Goal: Information Seeking & Learning: Learn about a topic

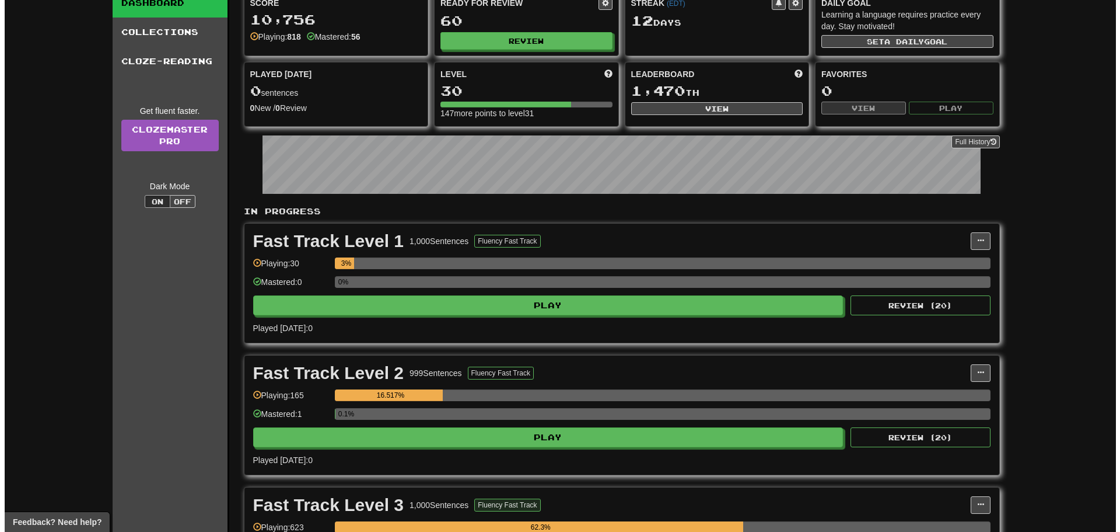
scroll to position [233, 0]
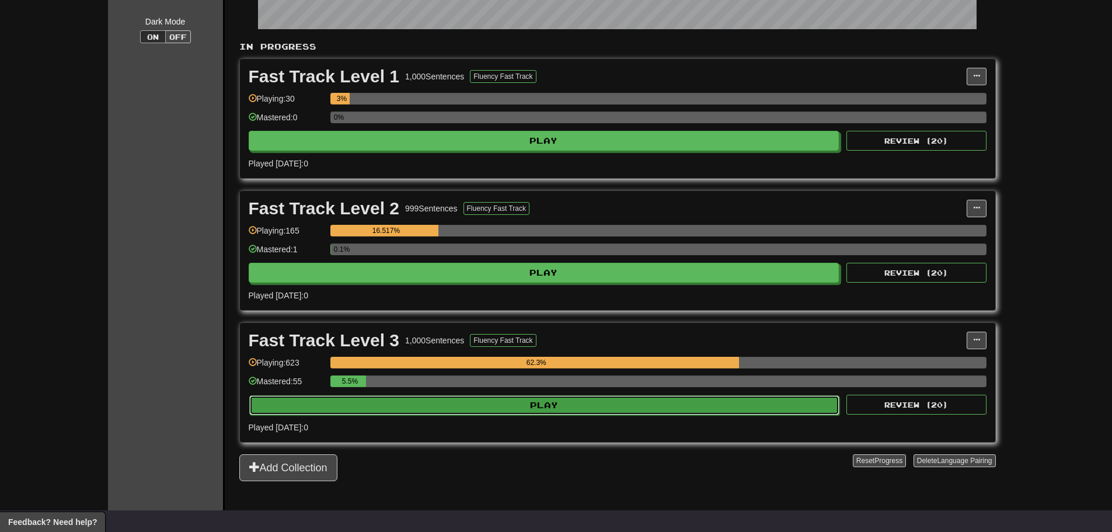
click at [496, 407] on button "Play" at bounding box center [544, 405] width 591 height 20
select select "**"
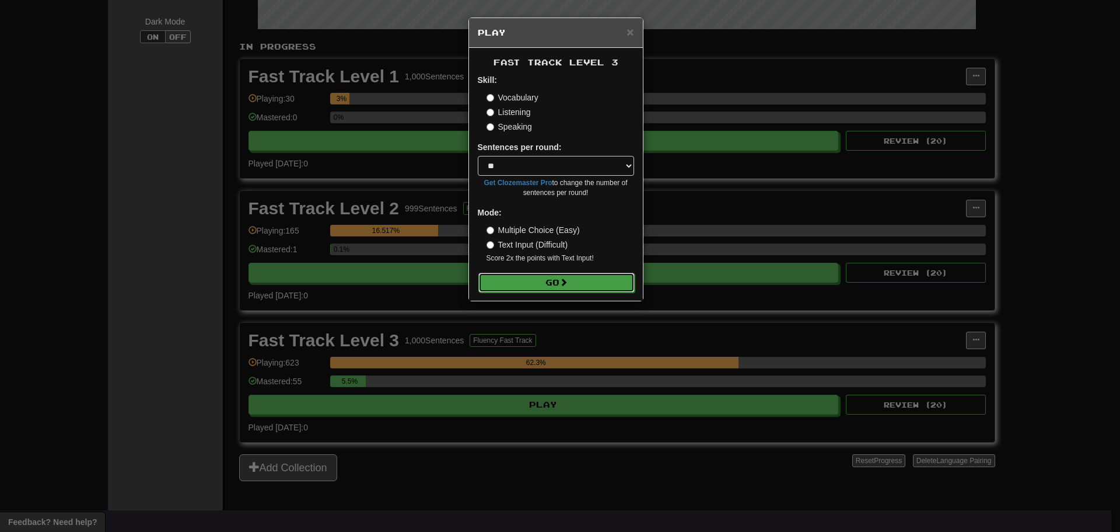
click at [567, 275] on button "Go" at bounding box center [557, 283] width 156 height 20
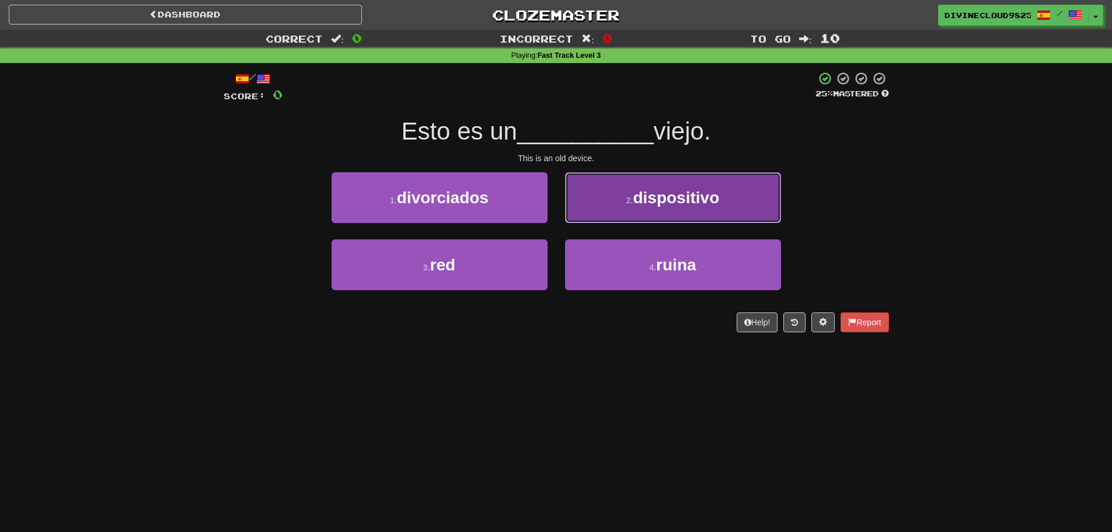
click at [728, 205] on button "2 . dispositivo" at bounding box center [673, 197] width 216 height 51
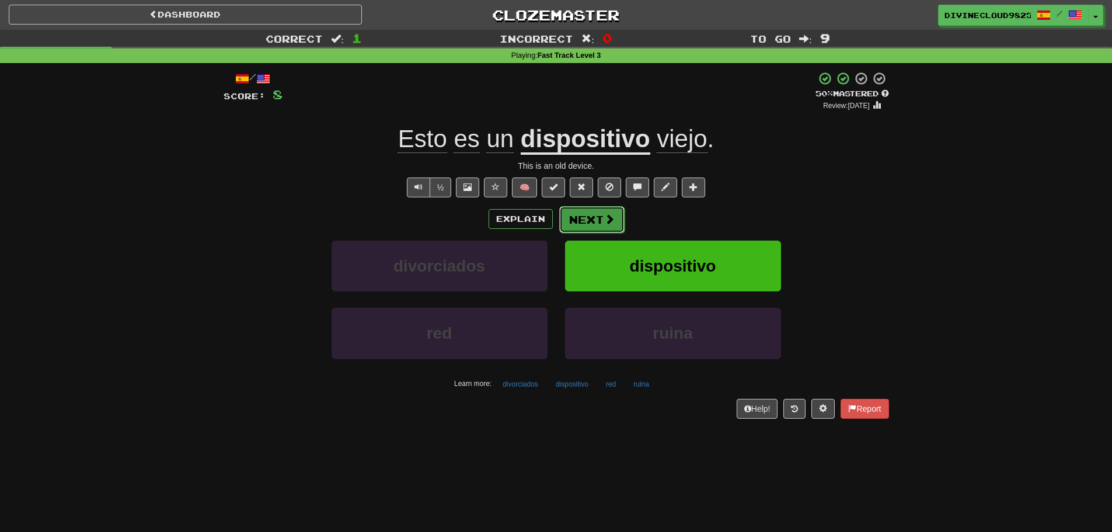
click at [600, 218] on button "Next" at bounding box center [591, 219] width 65 height 27
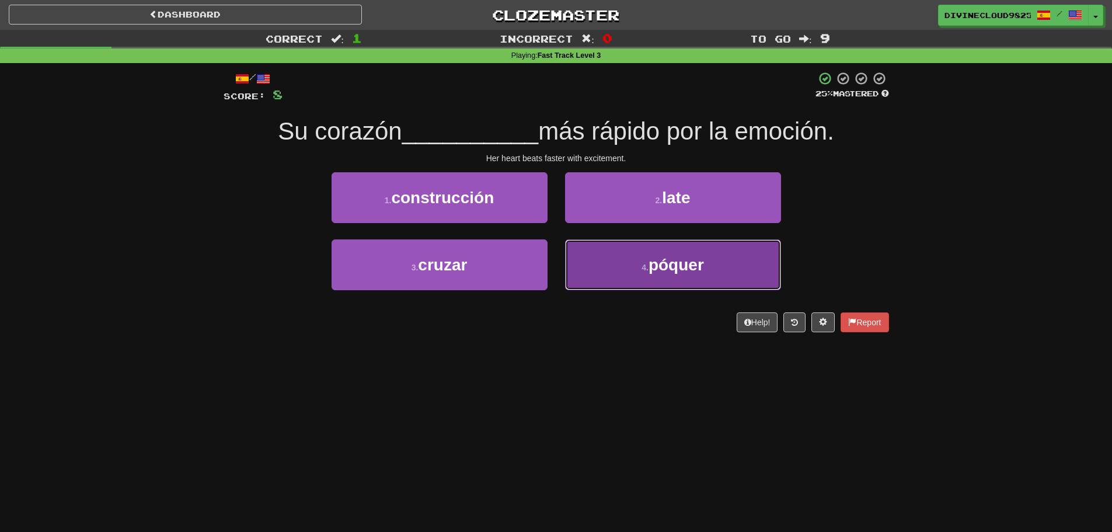
click at [748, 268] on button "4 . póquer" at bounding box center [673, 264] width 216 height 51
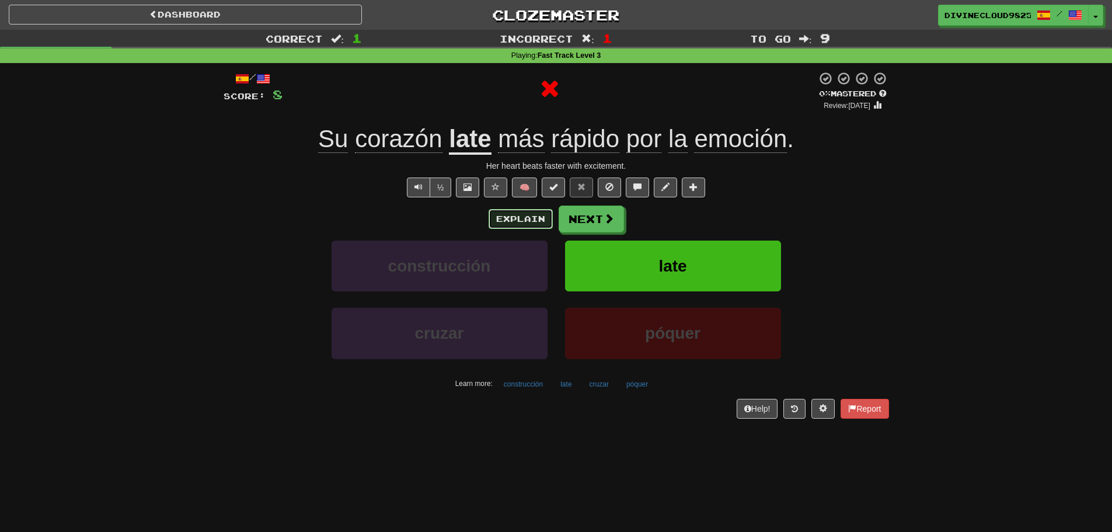
click at [508, 222] on button "Explain" at bounding box center [520, 219] width 64 height 20
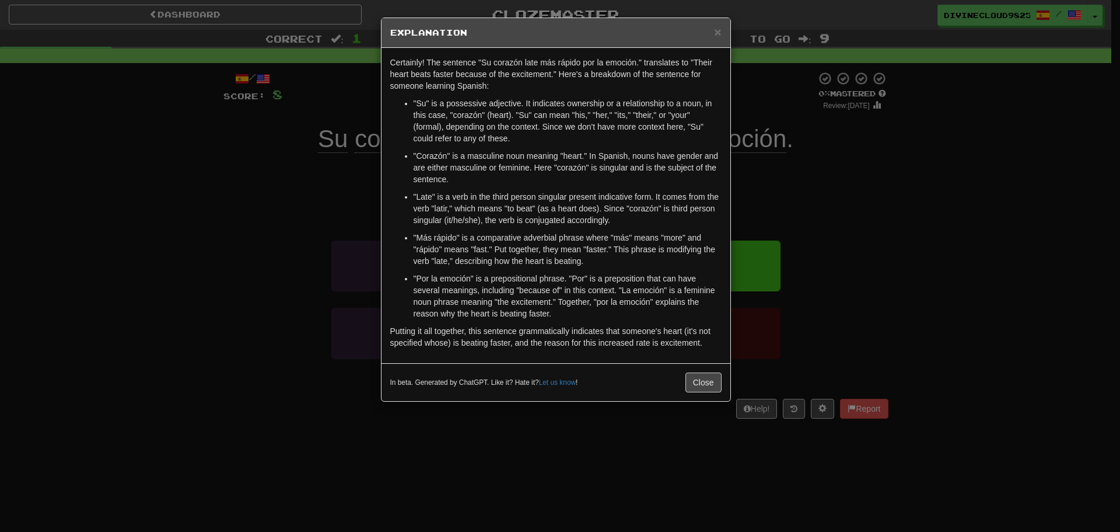
click at [923, 177] on div "× Explanation Certainly! The sentence "Su corazón late más rápido por la emoció…" at bounding box center [560, 266] width 1120 height 532
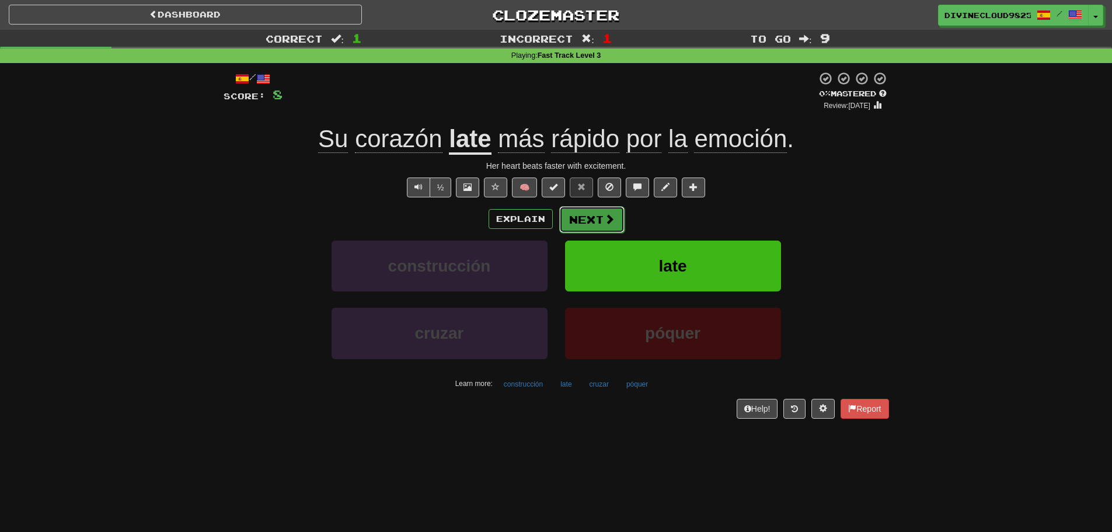
click at [608, 229] on button "Next" at bounding box center [591, 219] width 65 height 27
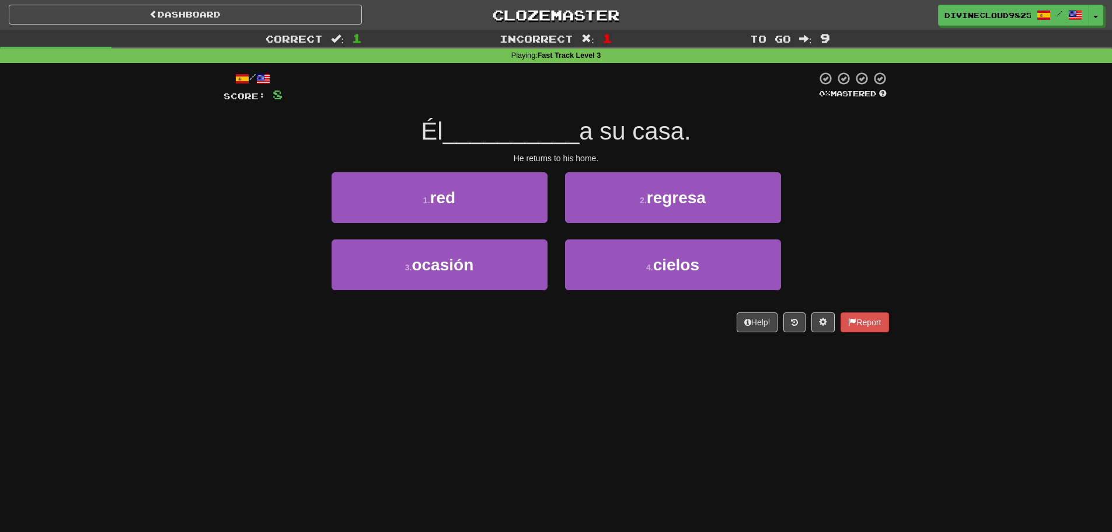
click at [794, 204] on div "1 . red 2 . regresa" at bounding box center [556, 205] width 700 height 67
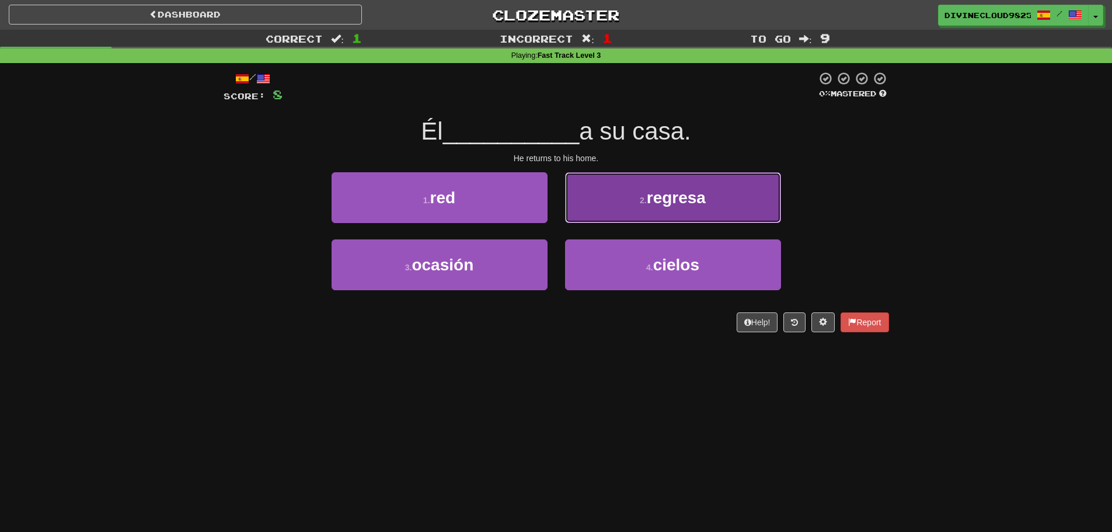
click at [777, 204] on button "2 . regresa" at bounding box center [673, 197] width 216 height 51
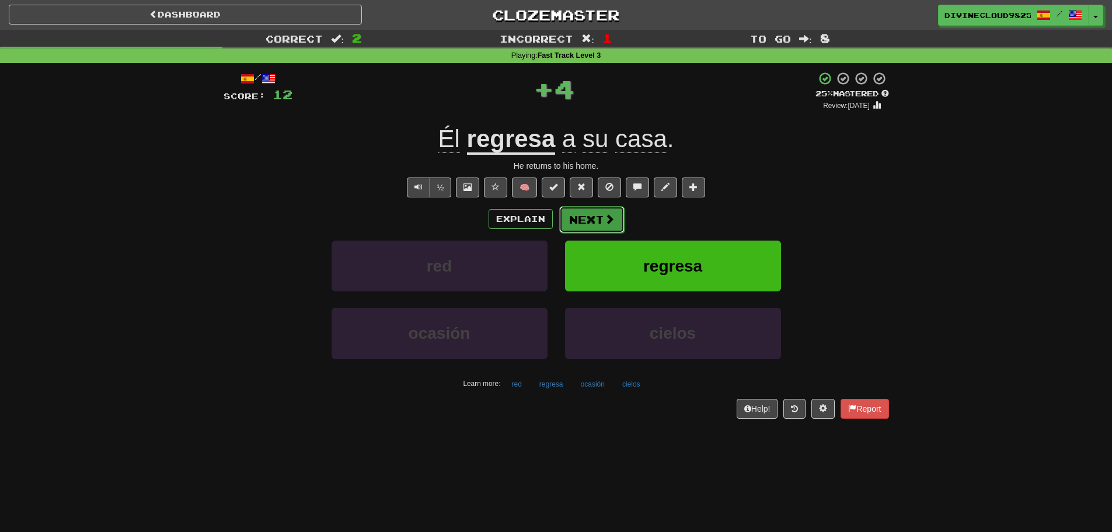
click at [616, 226] on button "Next" at bounding box center [591, 219] width 65 height 27
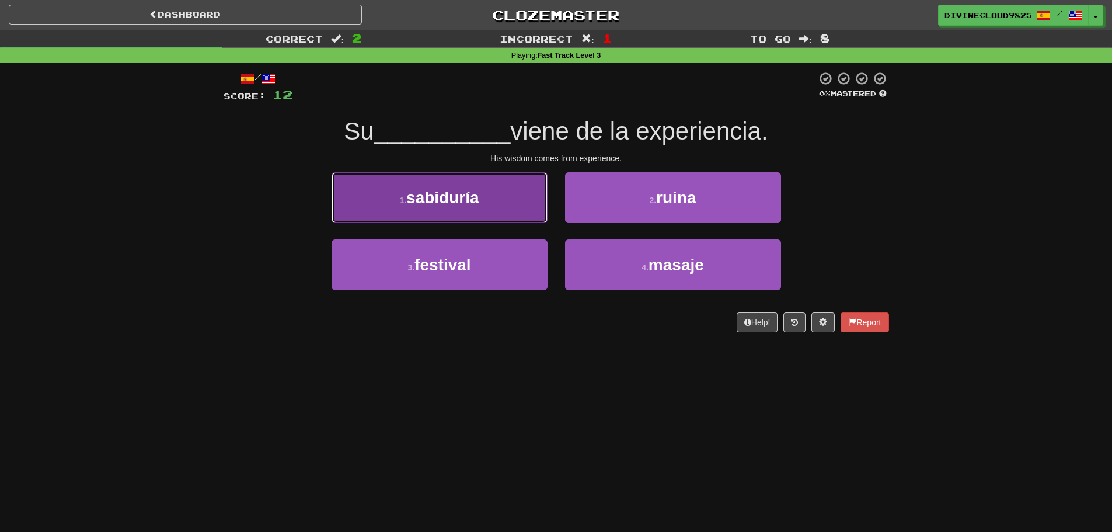
click at [508, 198] on button "1 . sabiduría" at bounding box center [439, 197] width 216 height 51
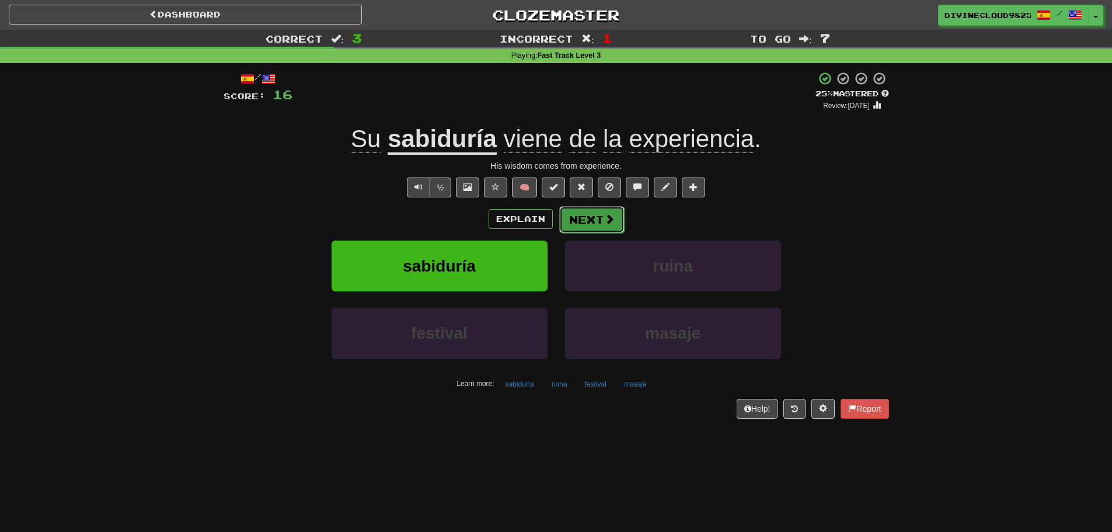
click at [615, 215] on button "Next" at bounding box center [591, 219] width 65 height 27
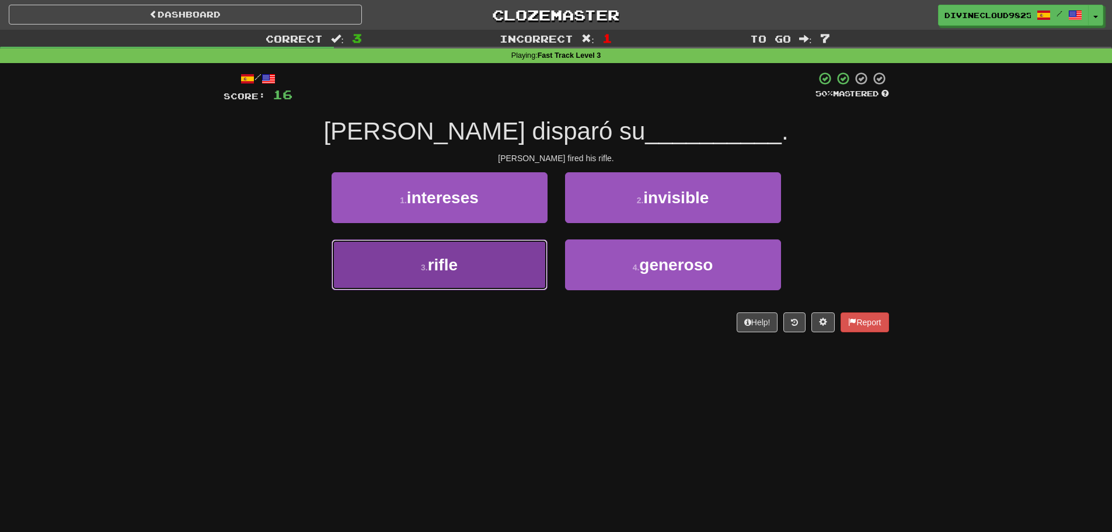
click at [384, 262] on button "3 . rifle" at bounding box center [439, 264] width 216 height 51
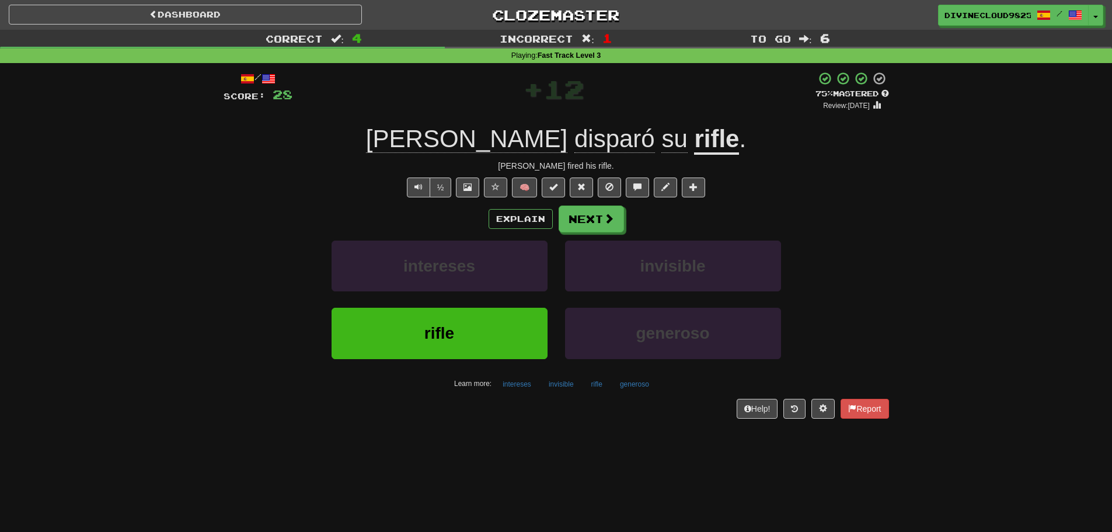
click at [588, 235] on div "Explain Next intereses invisible rifle generoso Learn more: intereses invisible…" at bounding box center [556, 298] width 665 height 187
click at [575, 226] on button "Next" at bounding box center [591, 219] width 65 height 27
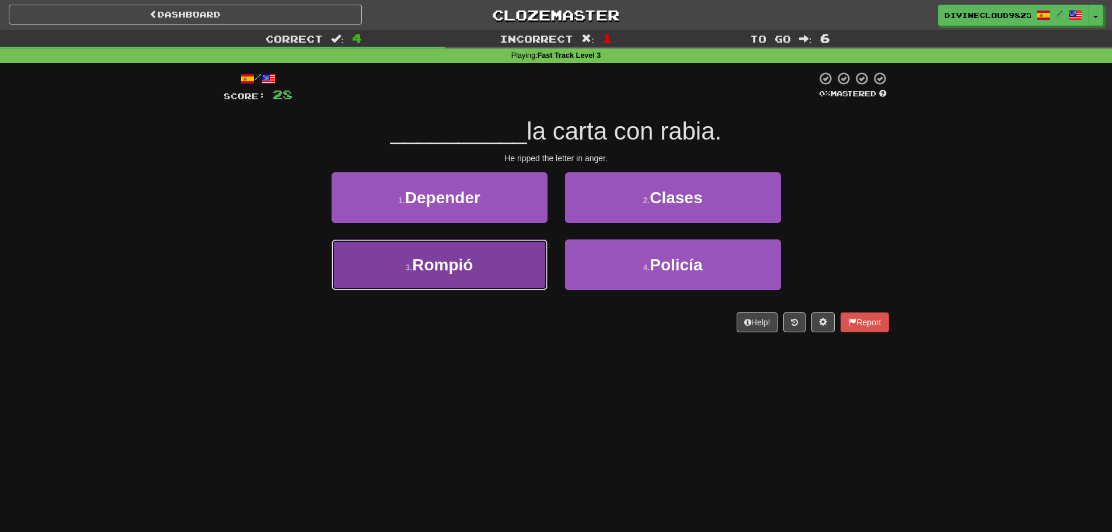
click at [459, 266] on span "Rompió" at bounding box center [442, 265] width 61 height 18
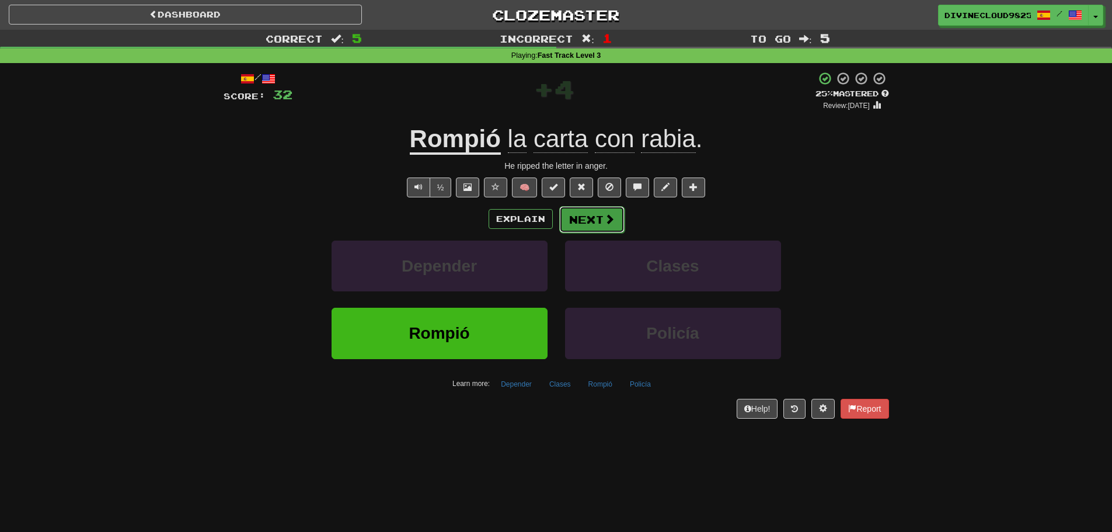
click at [579, 216] on button "Next" at bounding box center [591, 219] width 65 height 27
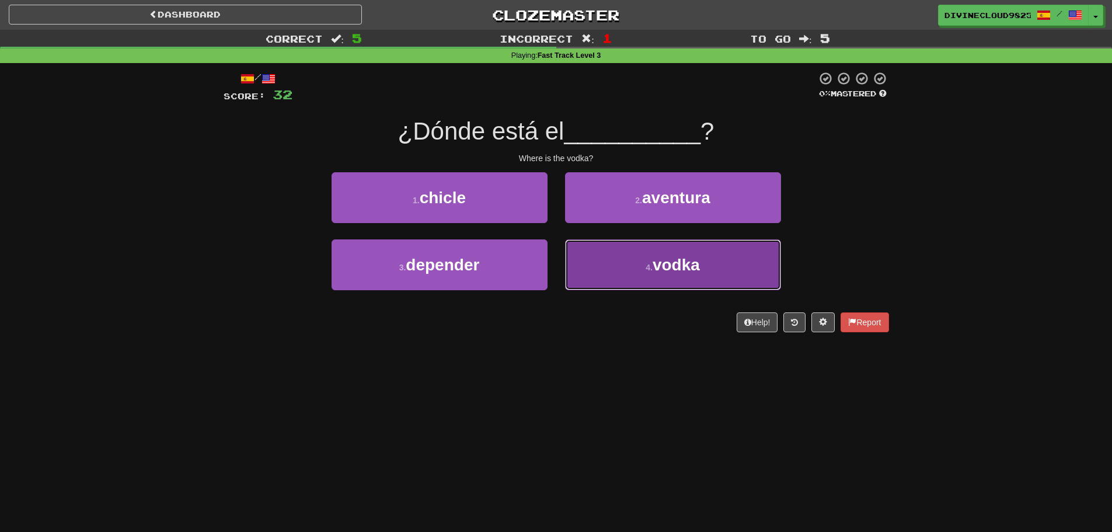
click at [654, 250] on button "4 . vodka" at bounding box center [673, 264] width 216 height 51
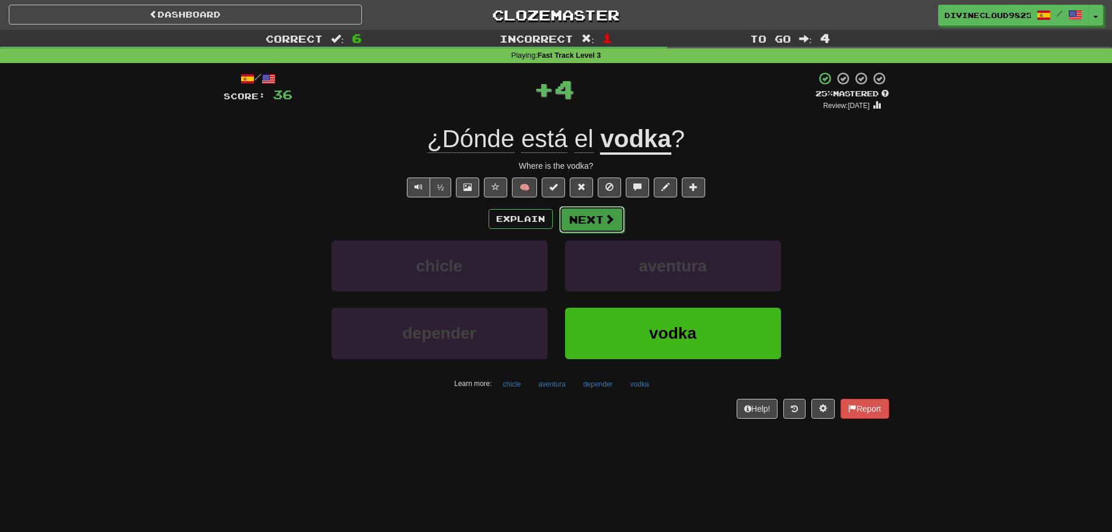
click at [584, 218] on button "Next" at bounding box center [591, 219] width 65 height 27
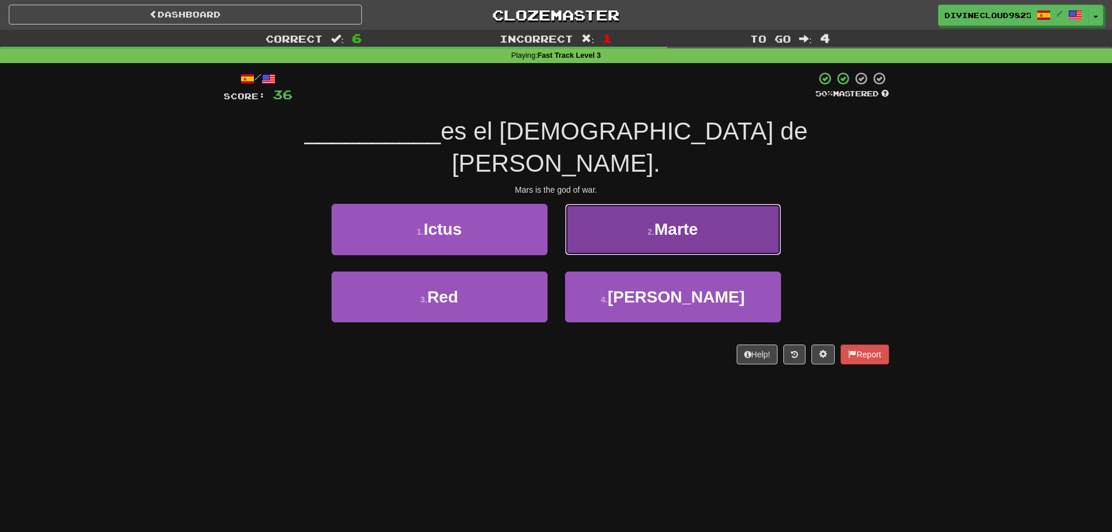
click at [737, 207] on button "2 . Marte" at bounding box center [673, 229] width 216 height 51
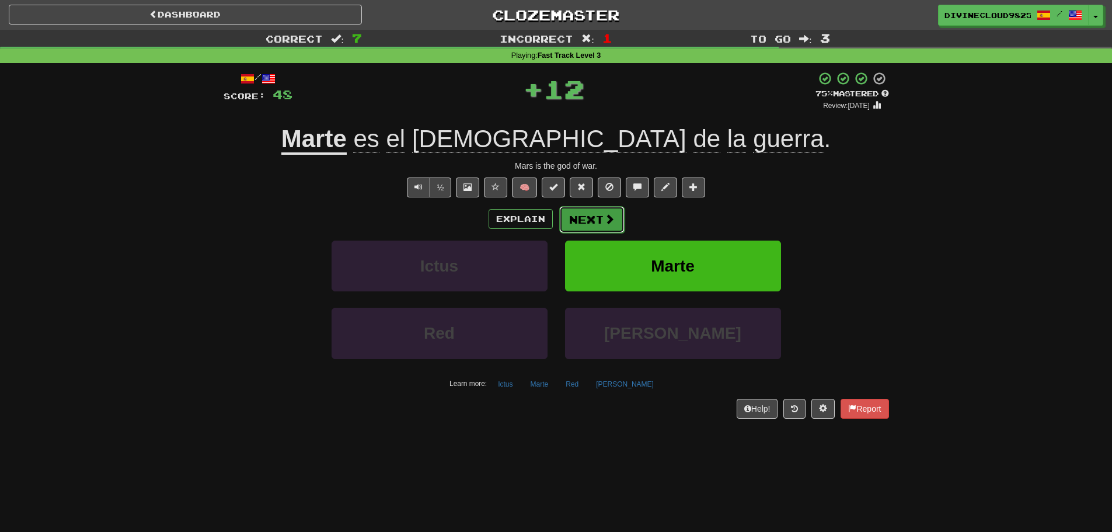
click at [591, 215] on button "Next" at bounding box center [591, 219] width 65 height 27
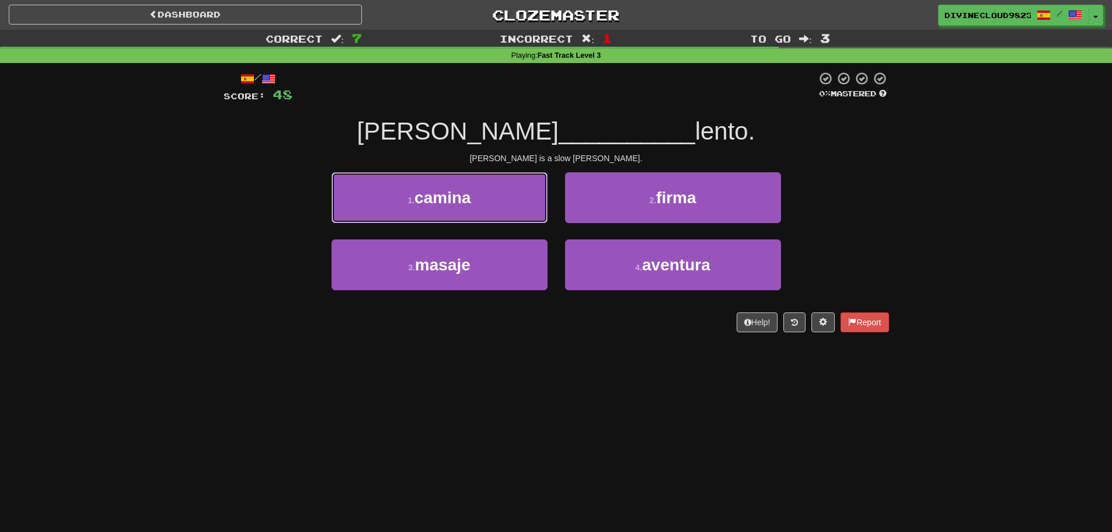
drag, startPoint x: 449, startPoint y: 203, endPoint x: 546, endPoint y: 201, distance: 96.3
click at [450, 203] on span "camina" at bounding box center [442, 197] width 57 height 18
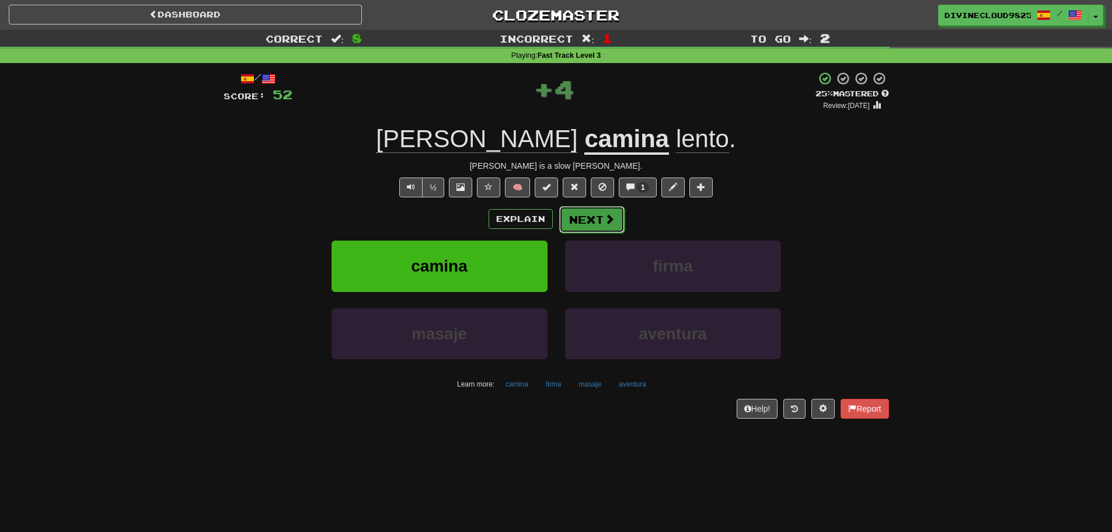
click at [598, 221] on button "Next" at bounding box center [591, 219] width 65 height 27
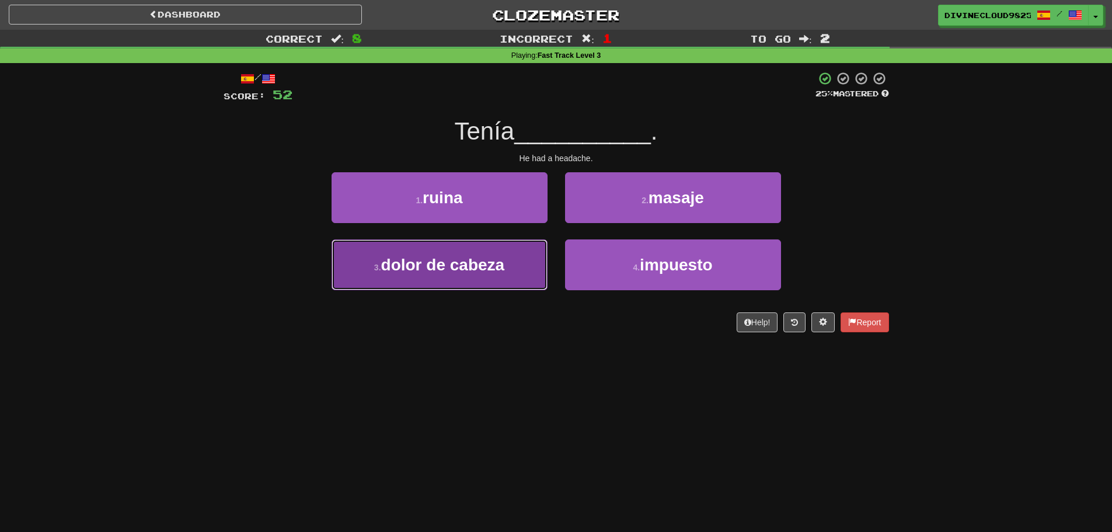
click at [424, 266] on span "dolor de cabeza" at bounding box center [443, 265] width 124 height 18
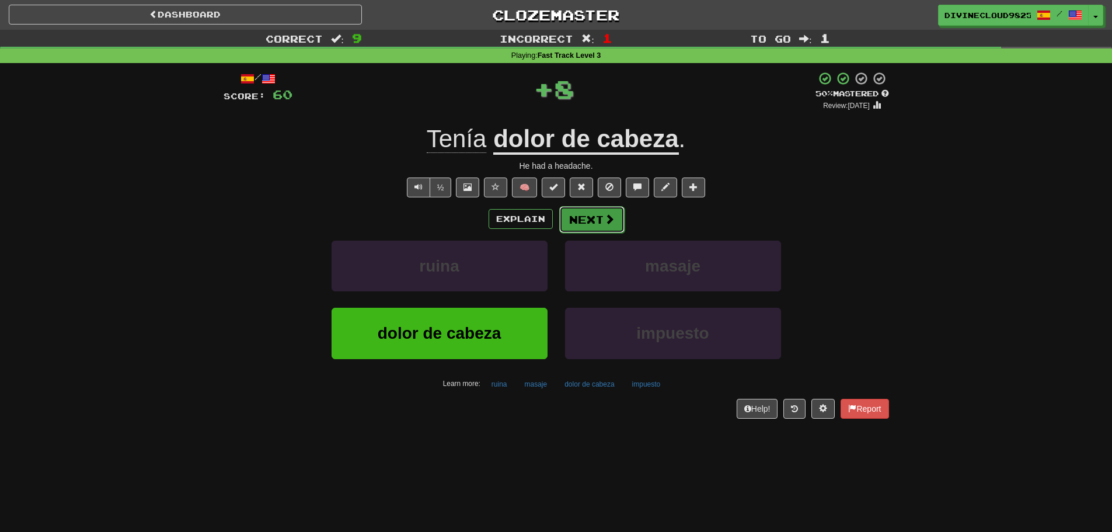
click at [611, 229] on button "Next" at bounding box center [591, 219] width 65 height 27
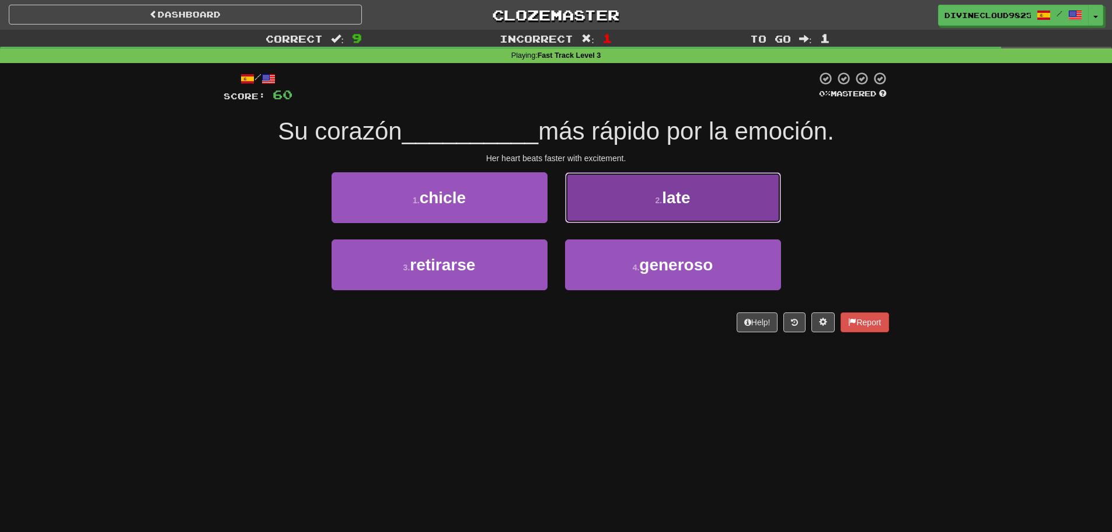
click at [748, 219] on button "2 . late" at bounding box center [673, 197] width 216 height 51
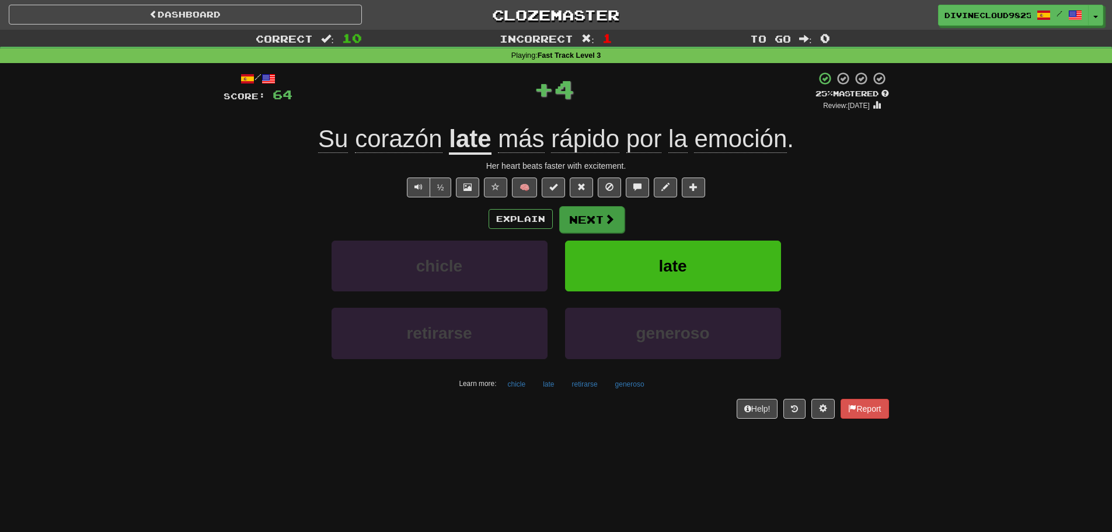
click at [627, 214] on div "Explain Next" at bounding box center [556, 218] width 665 height 27
click at [618, 212] on button "Next" at bounding box center [591, 219] width 65 height 27
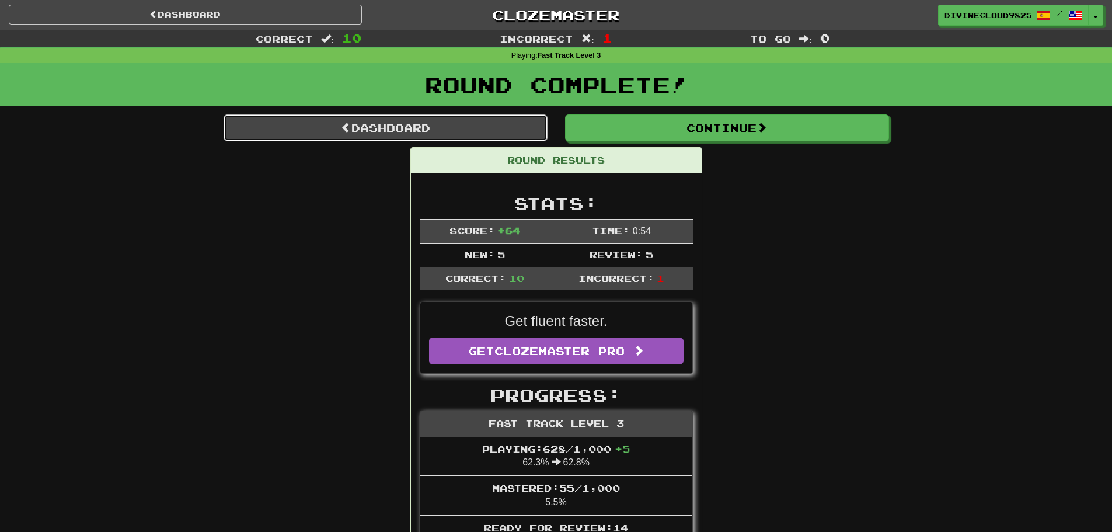
click at [327, 124] on link "Dashboard" at bounding box center [386, 127] width 324 height 27
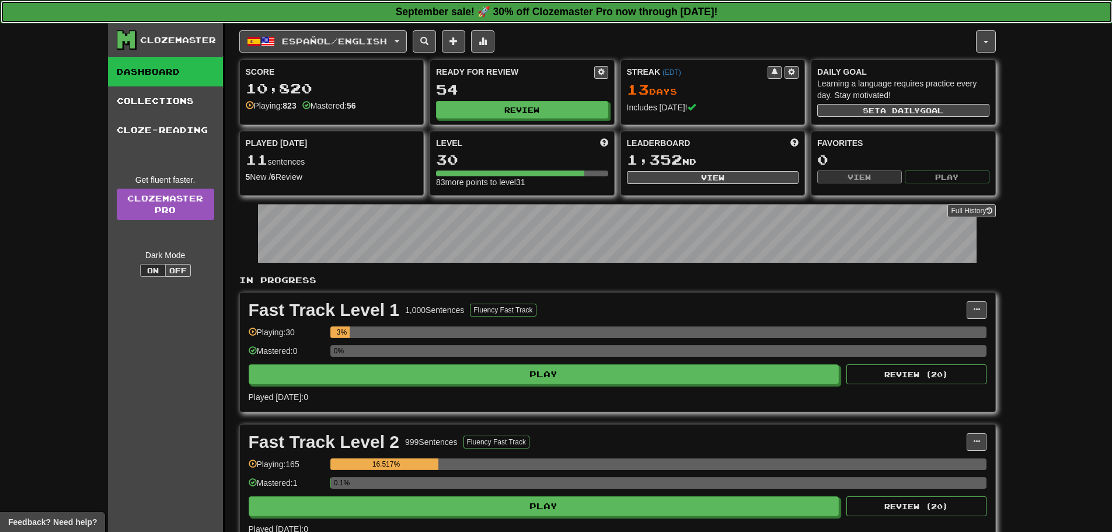
click at [347, 20] on link "September sale! 🚀 30% off Clozemaster Pro now through [DATE]!" at bounding box center [557, 12] width 1112 height 23
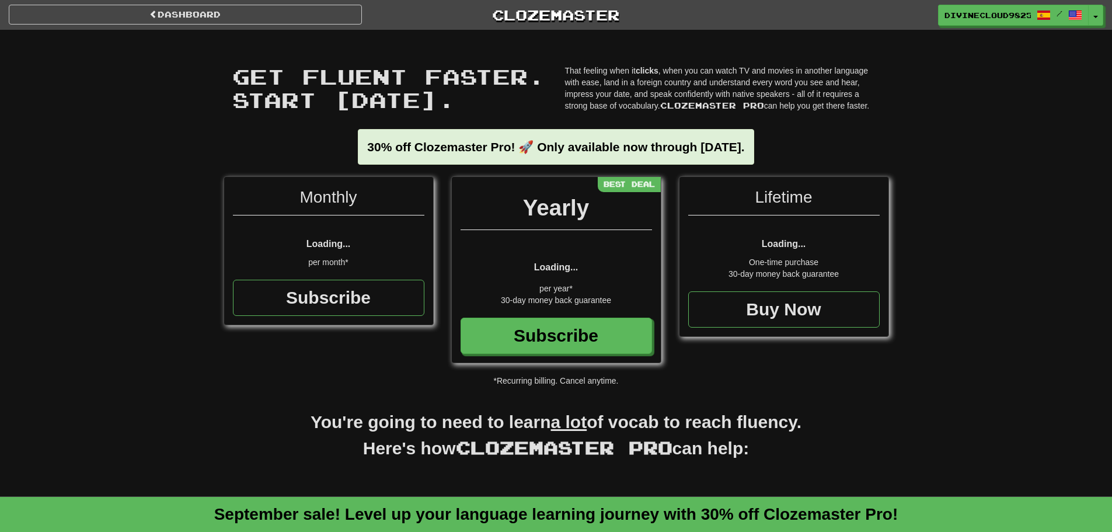
click at [357, 43] on div "Get fluent faster. Start [DATE]. Get fluent faster. Start [DATE]. That feeling …" at bounding box center [556, 103] width 683 height 146
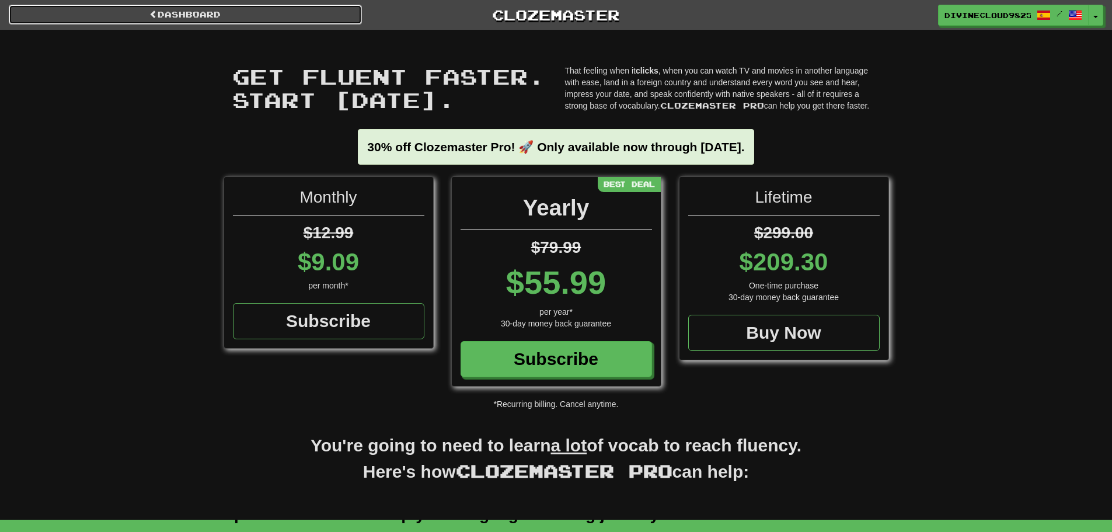
click at [145, 22] on link "Dashboard" at bounding box center [185, 15] width 353 height 20
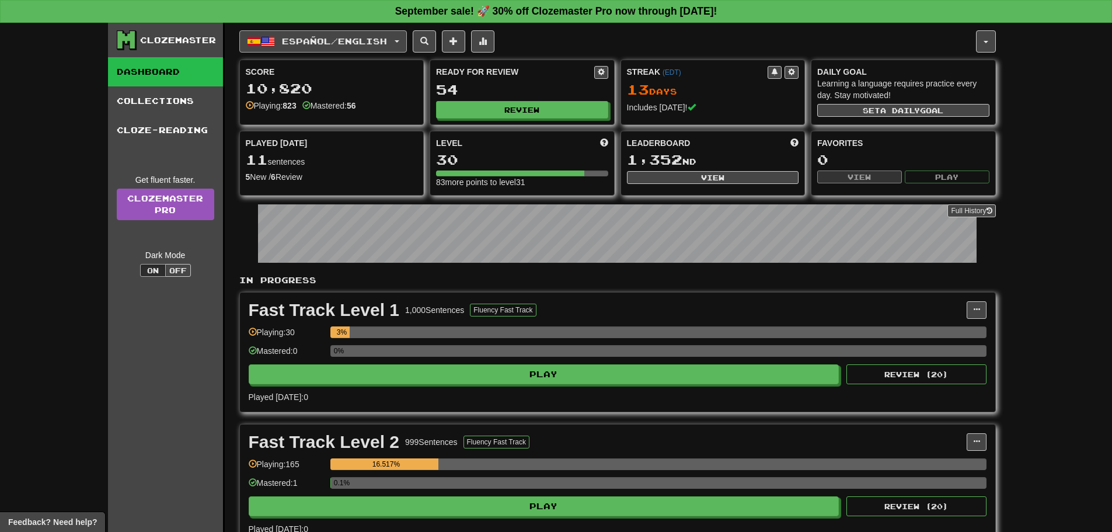
click at [308, 30] on button "Español / English" at bounding box center [322, 41] width 167 height 22
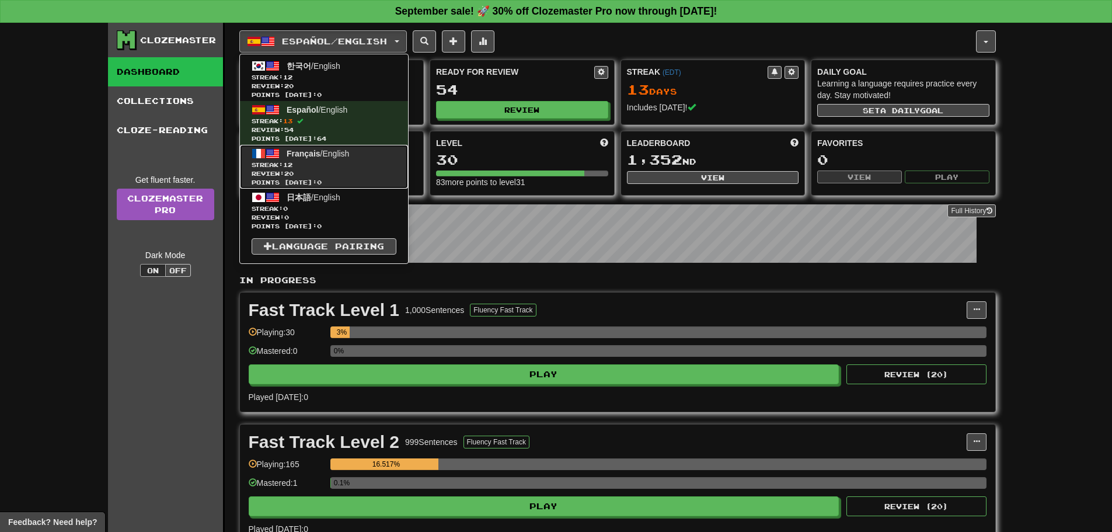
click at [320, 164] on span "Streak: 12" at bounding box center [324, 164] width 145 height 9
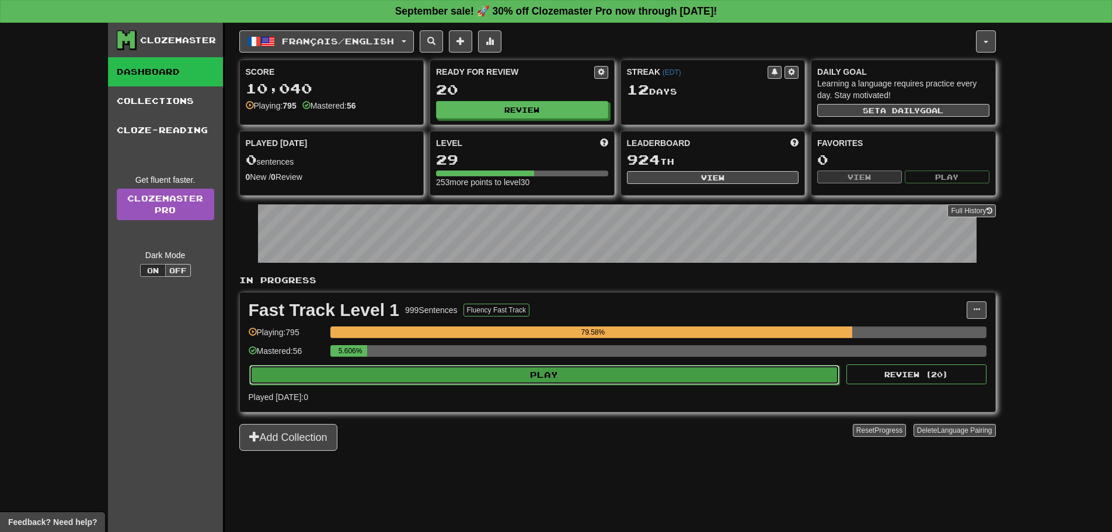
click at [439, 384] on button "Play" at bounding box center [544, 375] width 591 height 20
select select "**"
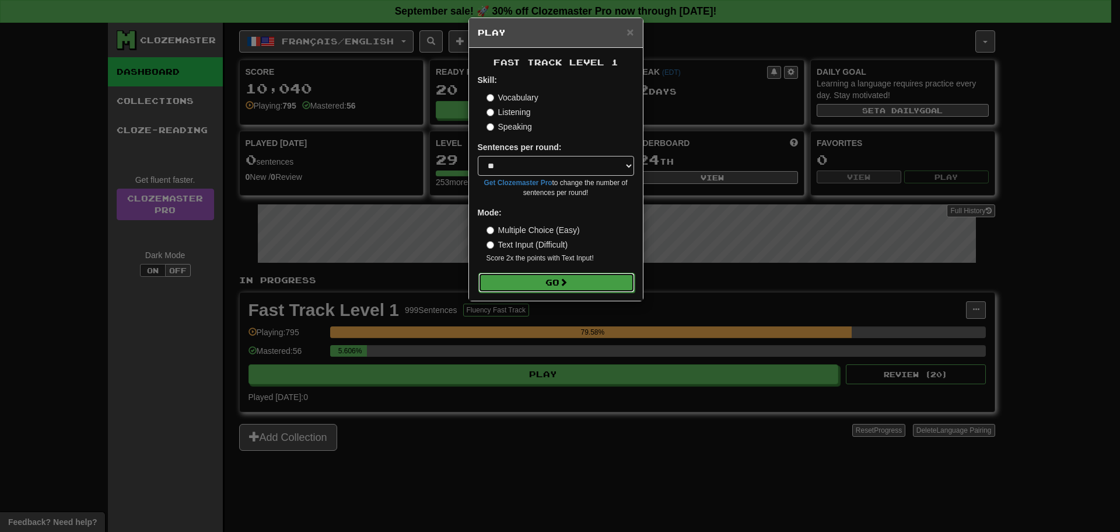
click at [500, 289] on button "Go" at bounding box center [557, 283] width 156 height 20
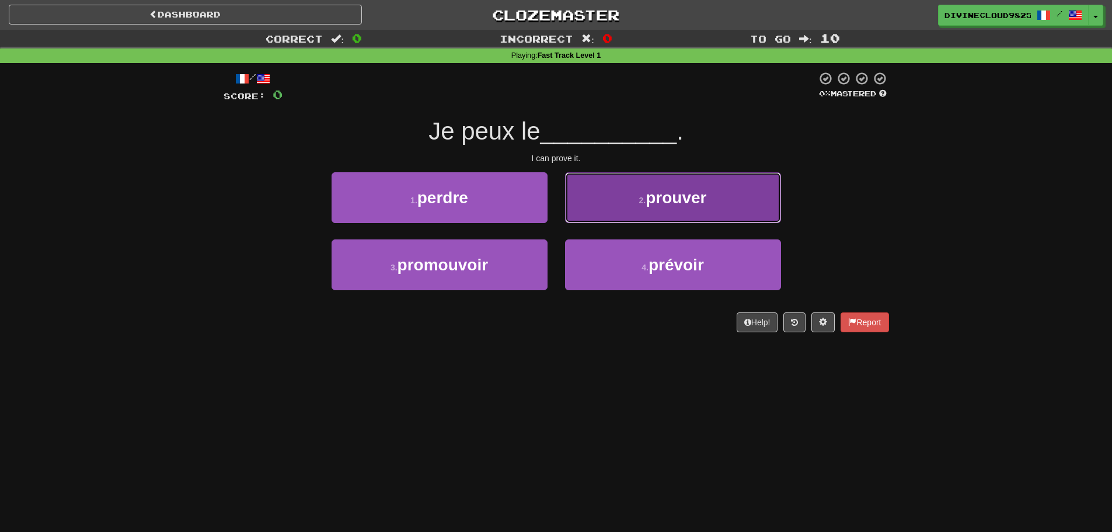
click at [648, 222] on button "2 . prouver" at bounding box center [673, 197] width 216 height 51
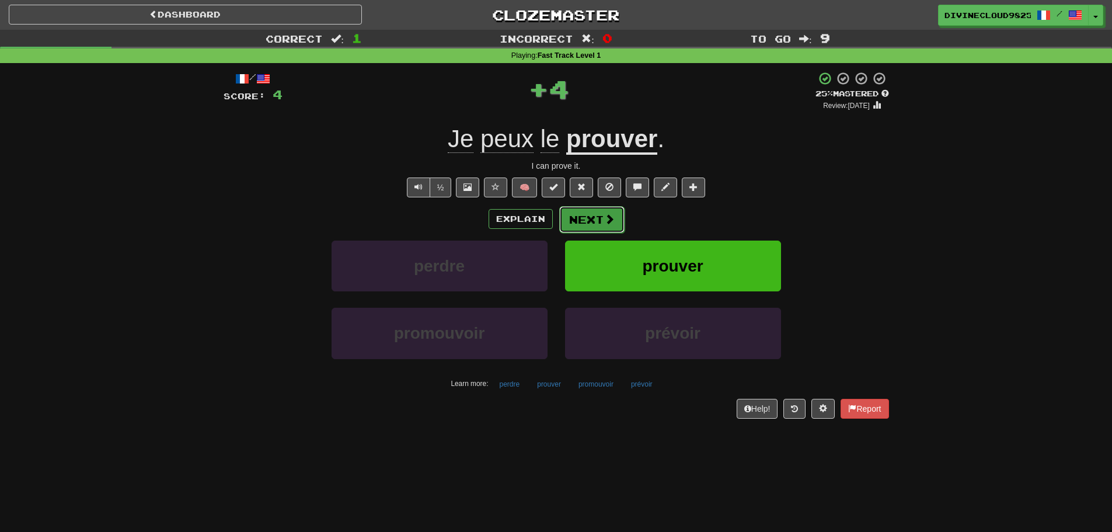
click at [602, 228] on button "Next" at bounding box center [591, 219] width 65 height 27
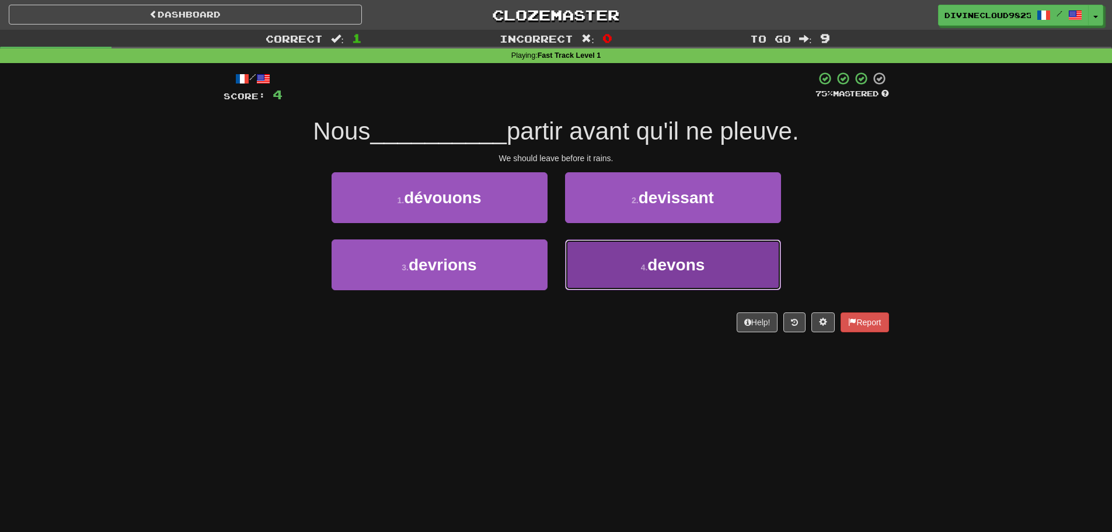
click at [601, 280] on button "4 . devons" at bounding box center [673, 264] width 216 height 51
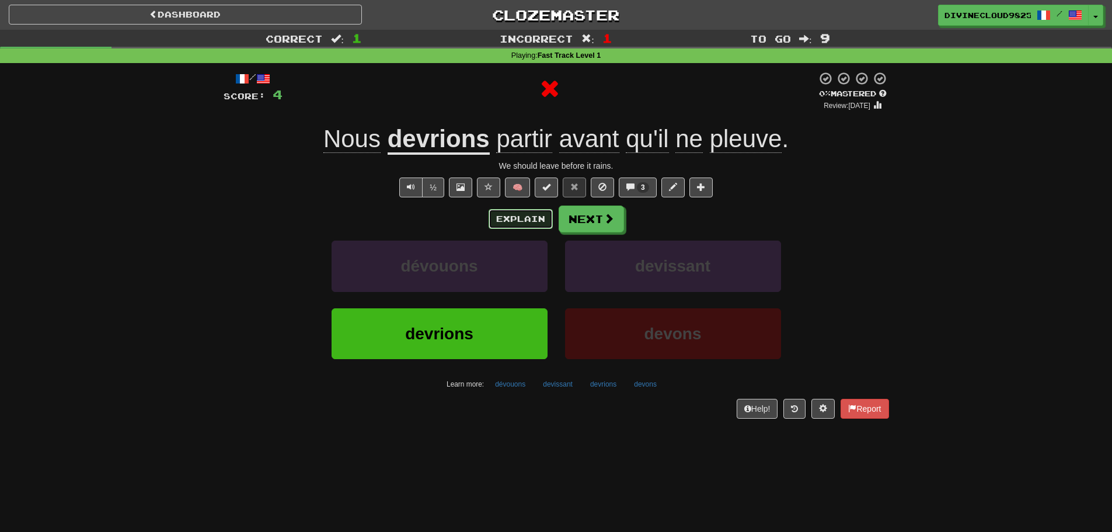
click at [522, 212] on button "Explain" at bounding box center [520, 219] width 64 height 20
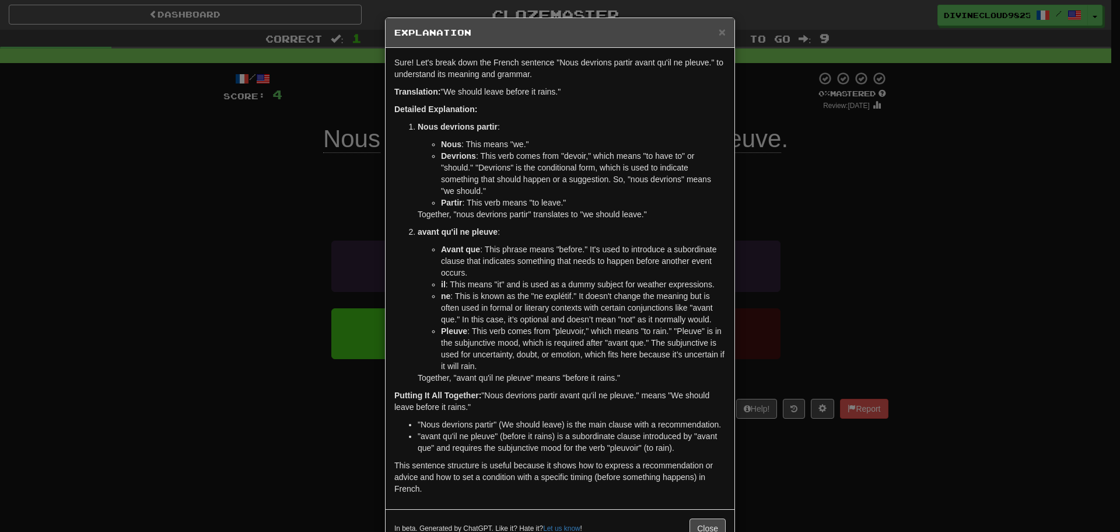
click at [877, 281] on div "× Explanation Sure! Let's break down the French sentence "Nous devrions partir …" at bounding box center [560, 266] width 1120 height 532
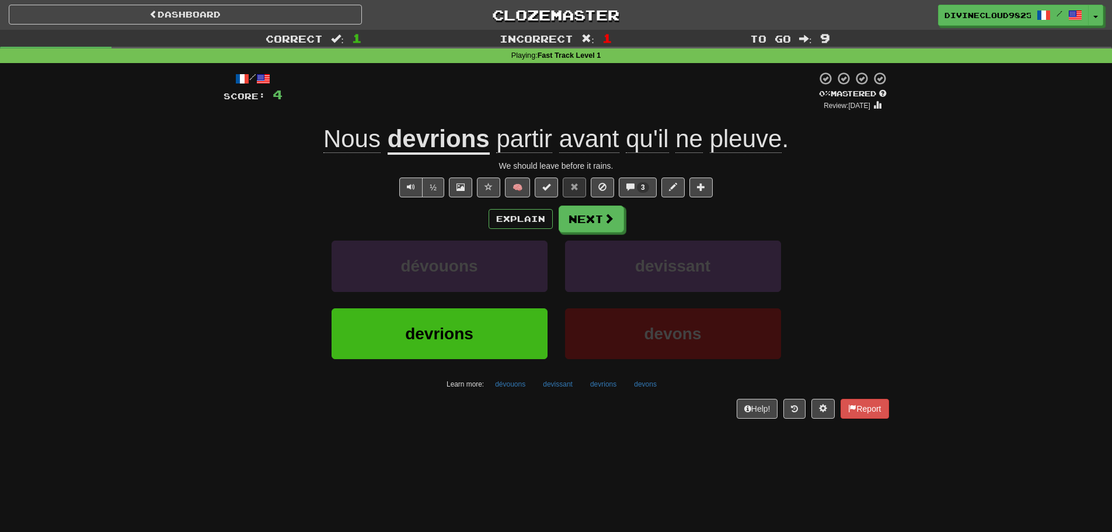
click at [401, 198] on div "/ Score: 4 0 % Mastered Review: 2025-09-21 Nous devrions partir avant qu'il ne …" at bounding box center [556, 244] width 665 height 347
click at [406, 195] on button "Text-to-speech controls" at bounding box center [410, 187] width 23 height 20
click at [406, 192] on button "Text-to-speech controls" at bounding box center [410, 187] width 23 height 20
click at [602, 224] on button "Next" at bounding box center [591, 219] width 65 height 27
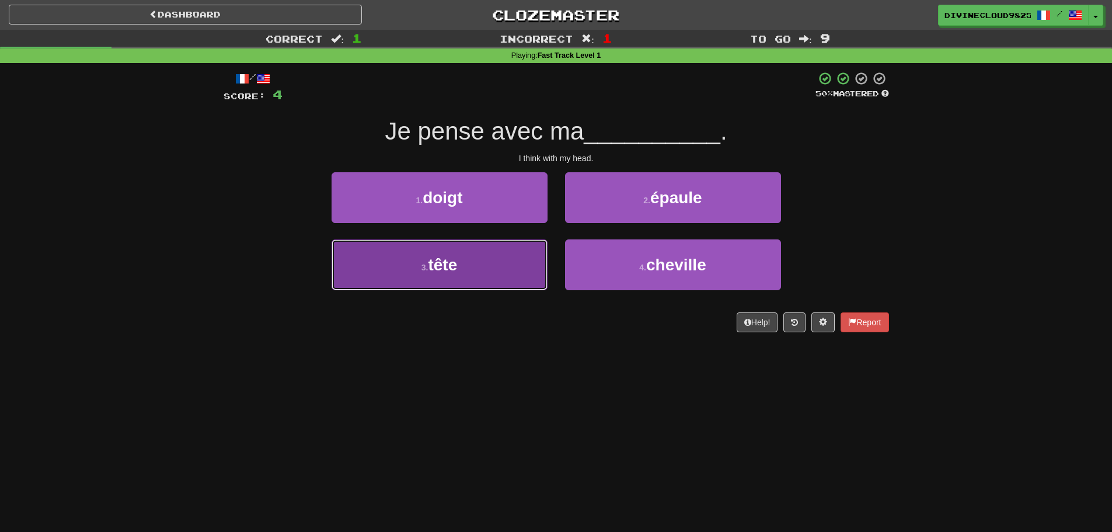
click at [493, 279] on button "3 . tête" at bounding box center [439, 264] width 216 height 51
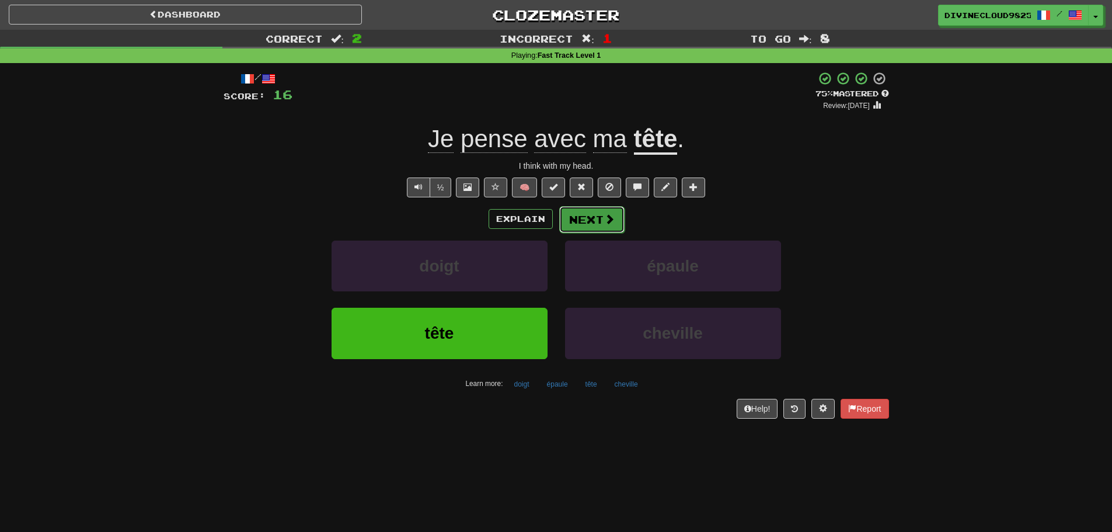
click at [592, 228] on button "Next" at bounding box center [591, 219] width 65 height 27
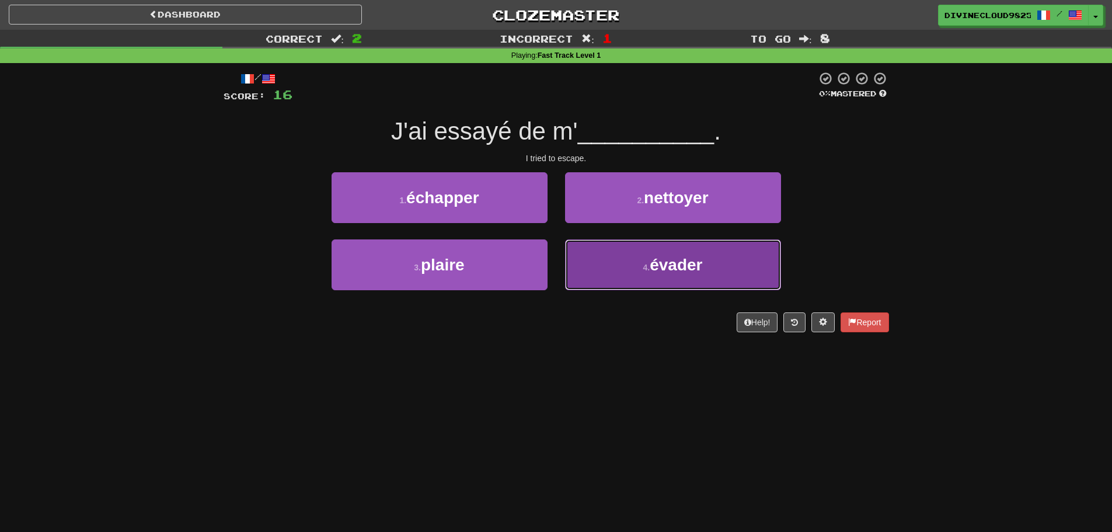
click at [704, 267] on button "4 . évader" at bounding box center [673, 264] width 216 height 51
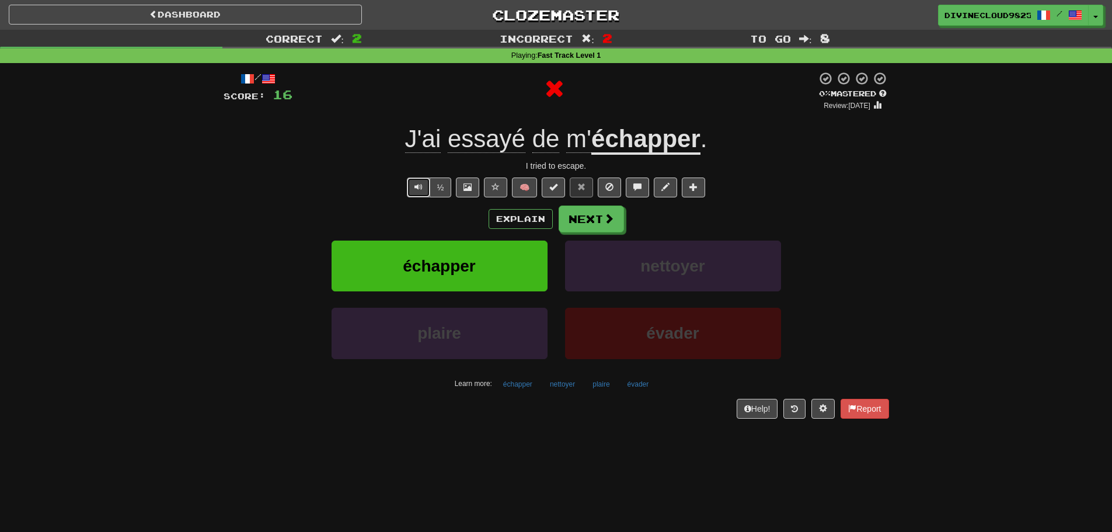
click at [411, 188] on button "Text-to-speech controls" at bounding box center [418, 187] width 23 height 20
click at [417, 184] on span "Text-to-speech controls" at bounding box center [418, 187] width 8 height 8
click at [592, 225] on button "Next" at bounding box center [591, 219] width 65 height 27
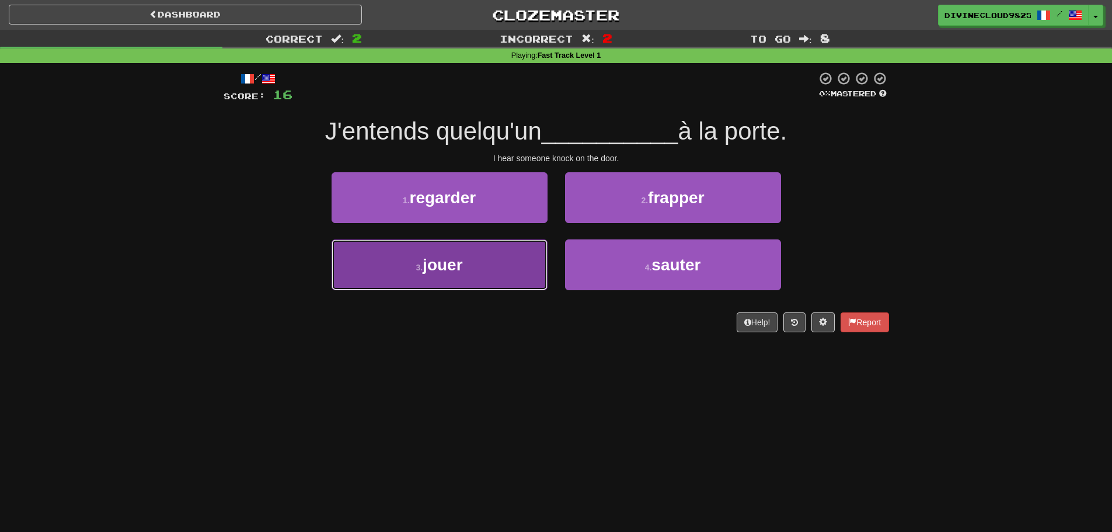
click at [443, 282] on button "3 . jouer" at bounding box center [439, 264] width 216 height 51
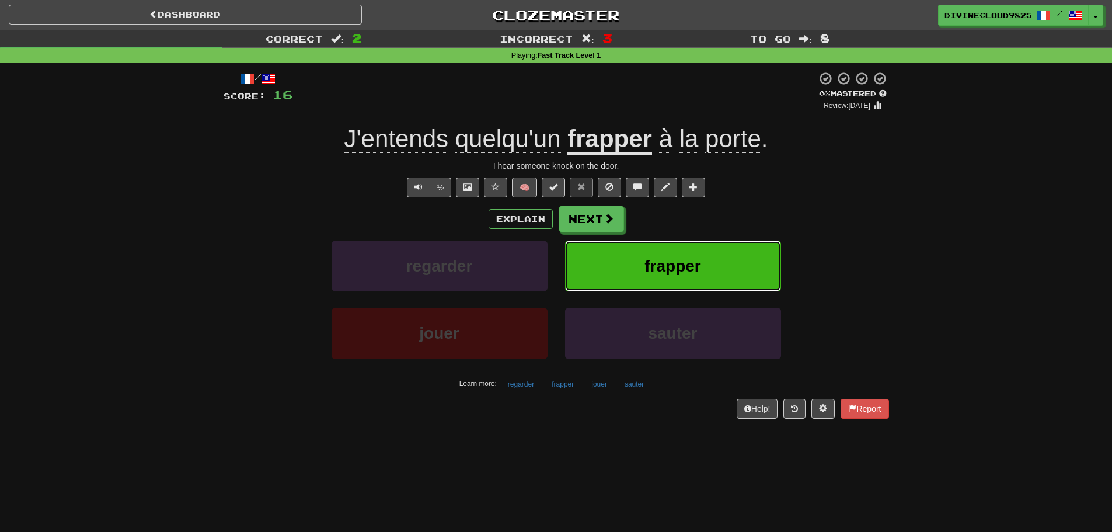
click at [701, 275] on button "frapper" at bounding box center [673, 265] width 216 height 51
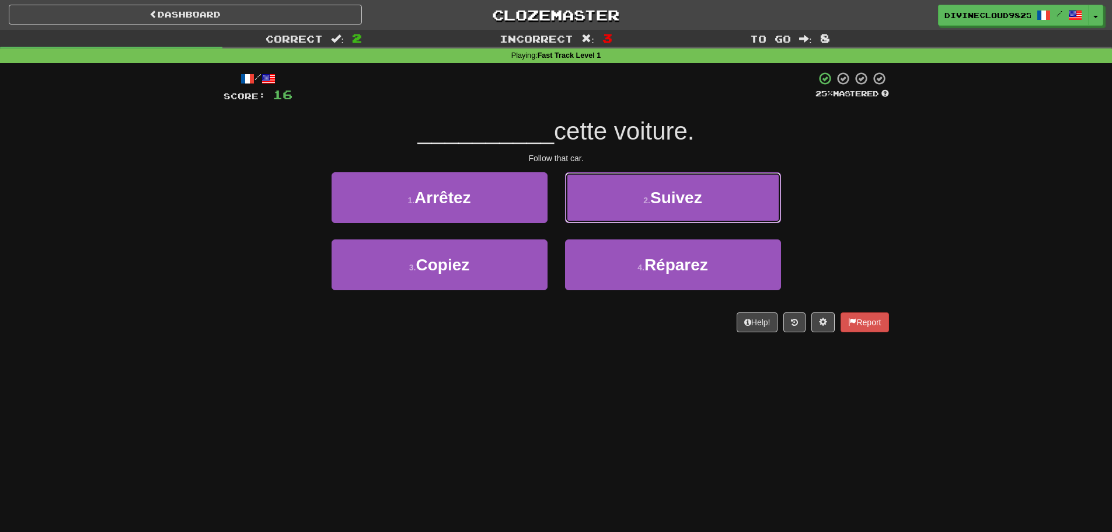
click at [672, 173] on button "2 . Suivez" at bounding box center [673, 197] width 216 height 51
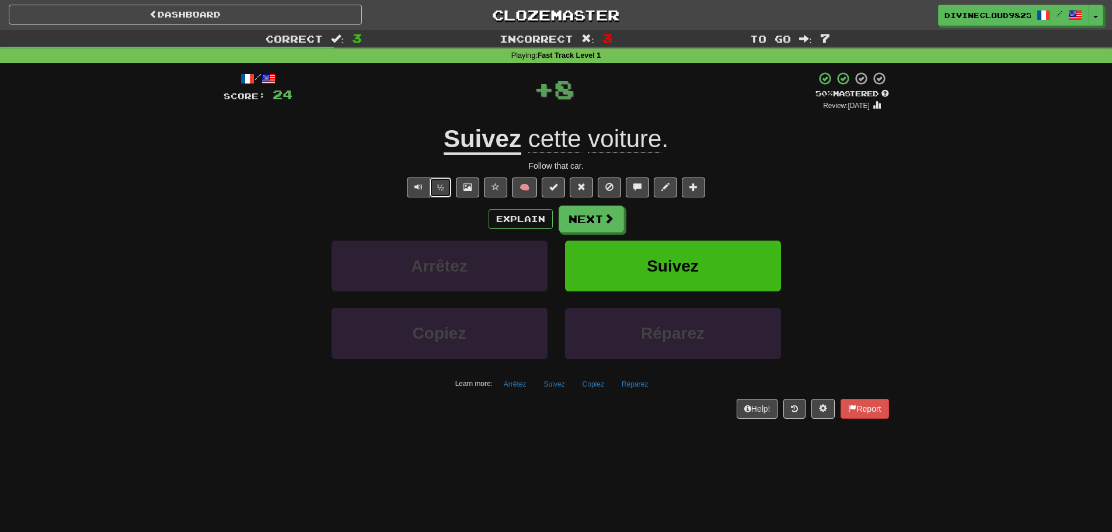
click at [430, 190] on button "½" at bounding box center [441, 187] width 22 height 20
drag, startPoint x: 411, startPoint y: 189, endPoint x: 435, endPoint y: 189, distance: 23.9
click at [412, 189] on button "Text-to-speech controls" at bounding box center [418, 187] width 23 height 20
click at [596, 218] on button "Next" at bounding box center [591, 219] width 65 height 27
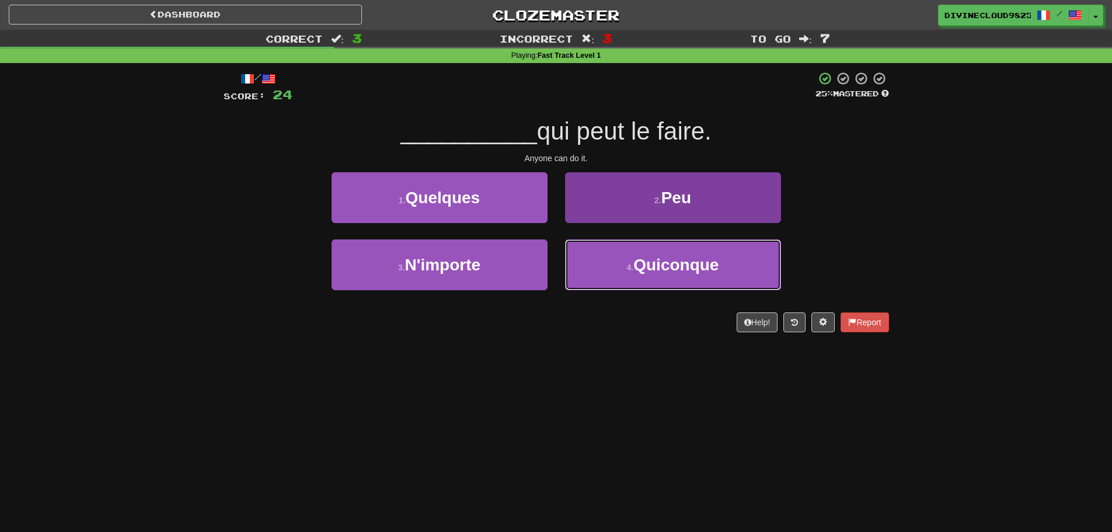
drag, startPoint x: 629, startPoint y: 281, endPoint x: 619, endPoint y: 274, distance: 12.0
click at [629, 281] on button "4 . Quiconque" at bounding box center [673, 264] width 216 height 51
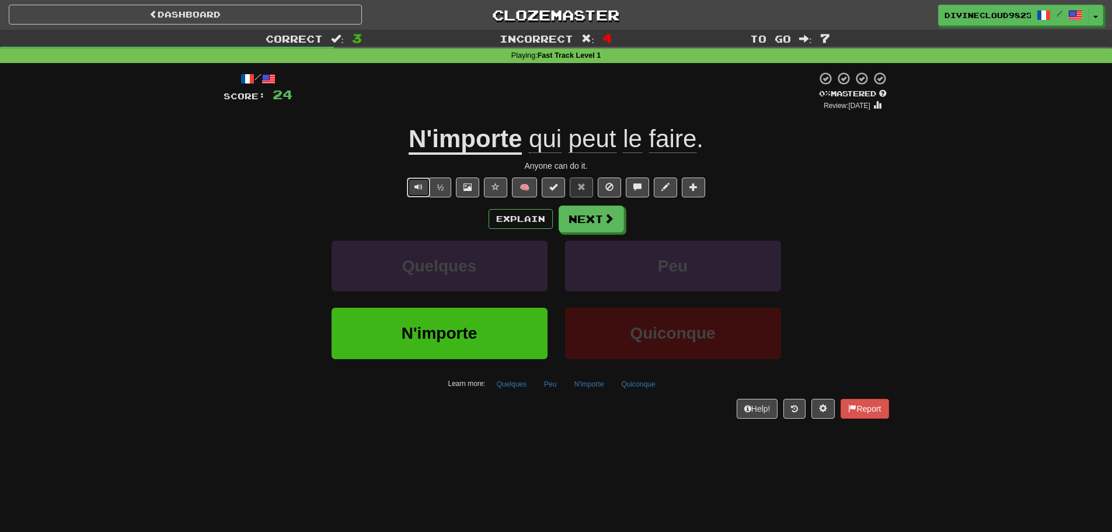
drag, startPoint x: 413, startPoint y: 186, endPoint x: 480, endPoint y: 188, distance: 67.1
click at [413, 186] on button "Text-to-speech controls" at bounding box center [418, 187] width 23 height 20
click at [589, 217] on button "Next" at bounding box center [591, 219] width 65 height 27
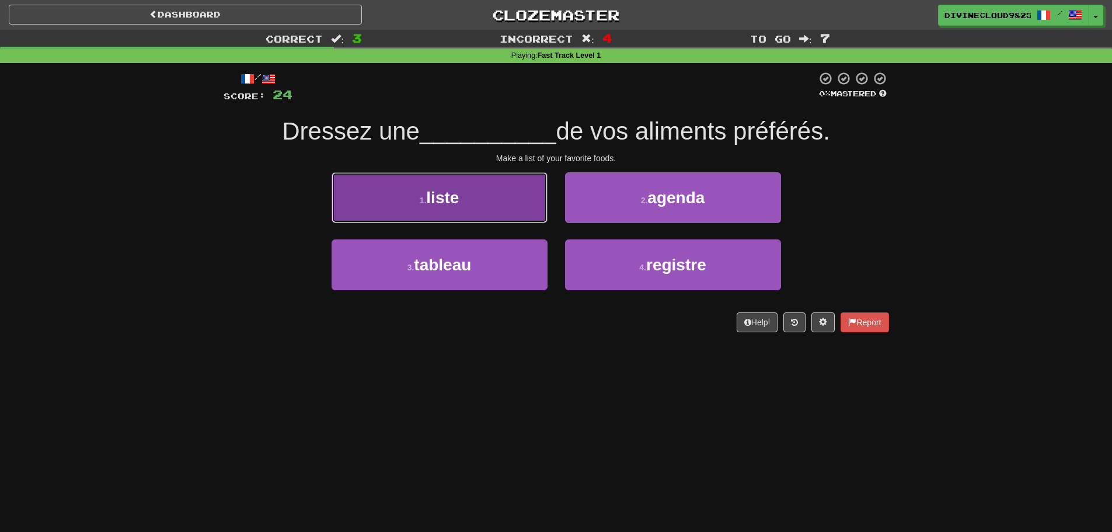
click at [390, 213] on button "1 . liste" at bounding box center [439, 197] width 216 height 51
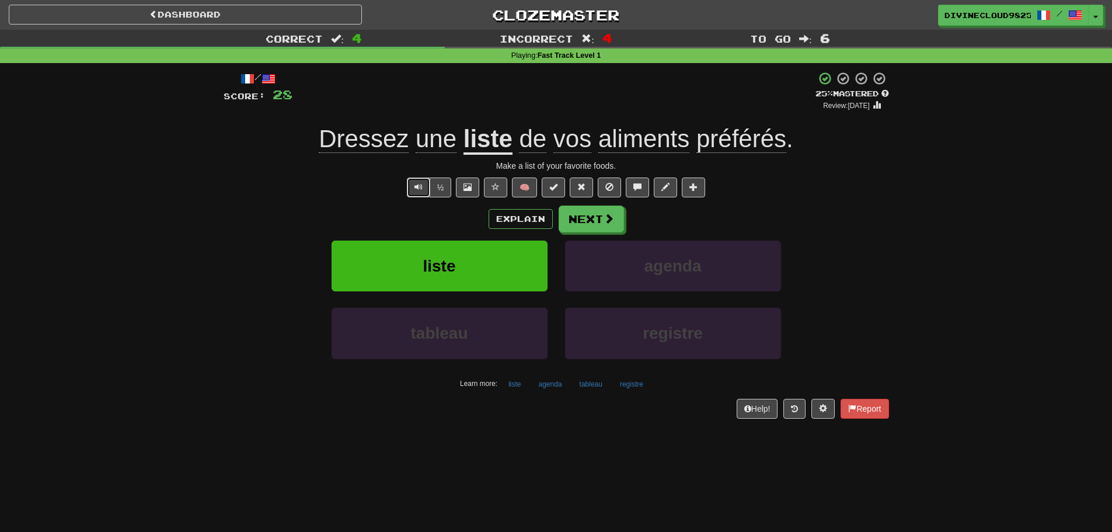
click at [415, 190] on span "Text-to-speech controls" at bounding box center [418, 187] width 8 height 8
click at [417, 197] on button "Text-to-speech controls" at bounding box center [418, 187] width 23 height 20
click at [422, 185] on button "Text-to-speech controls" at bounding box center [418, 187] width 23 height 20
click at [568, 226] on button "Next" at bounding box center [591, 219] width 65 height 27
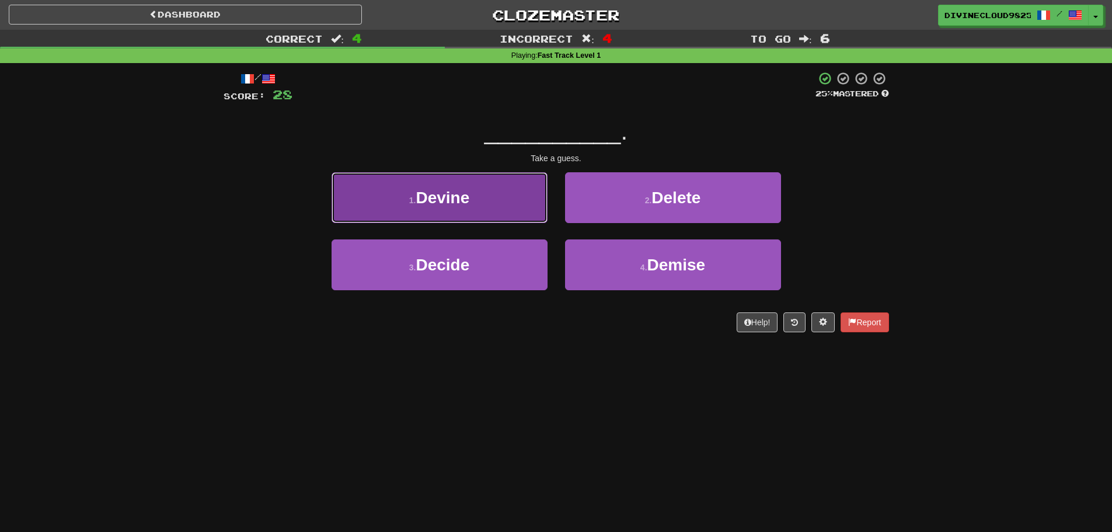
click at [536, 207] on button "1 . Devine" at bounding box center [439, 197] width 216 height 51
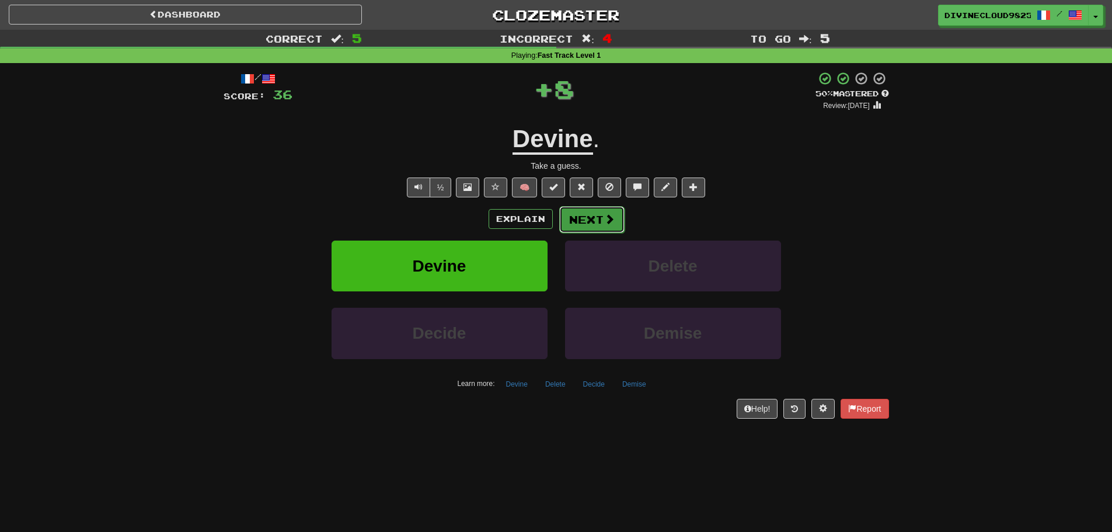
click at [599, 224] on button "Next" at bounding box center [591, 219] width 65 height 27
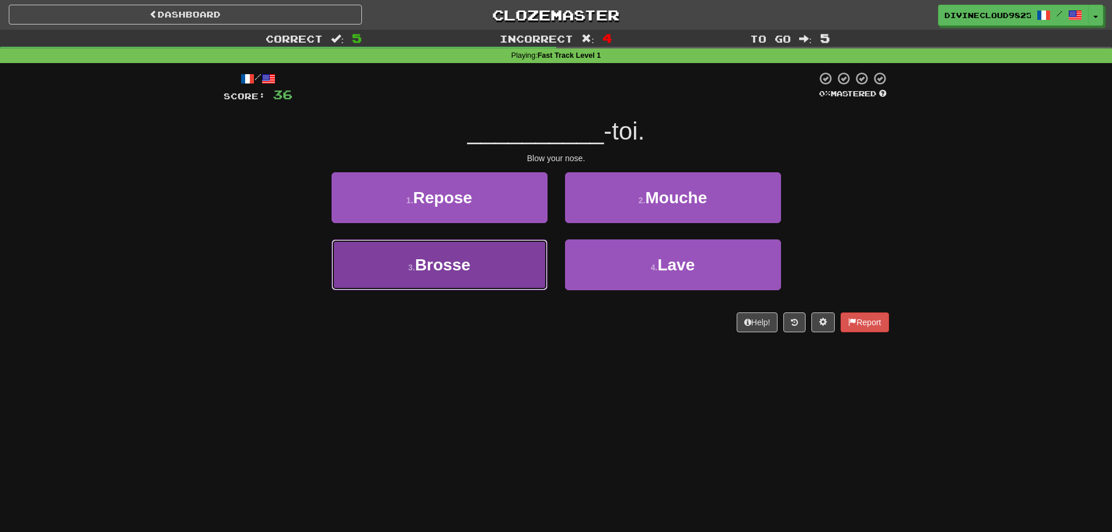
click at [486, 268] on button "3 . Brosse" at bounding box center [439, 264] width 216 height 51
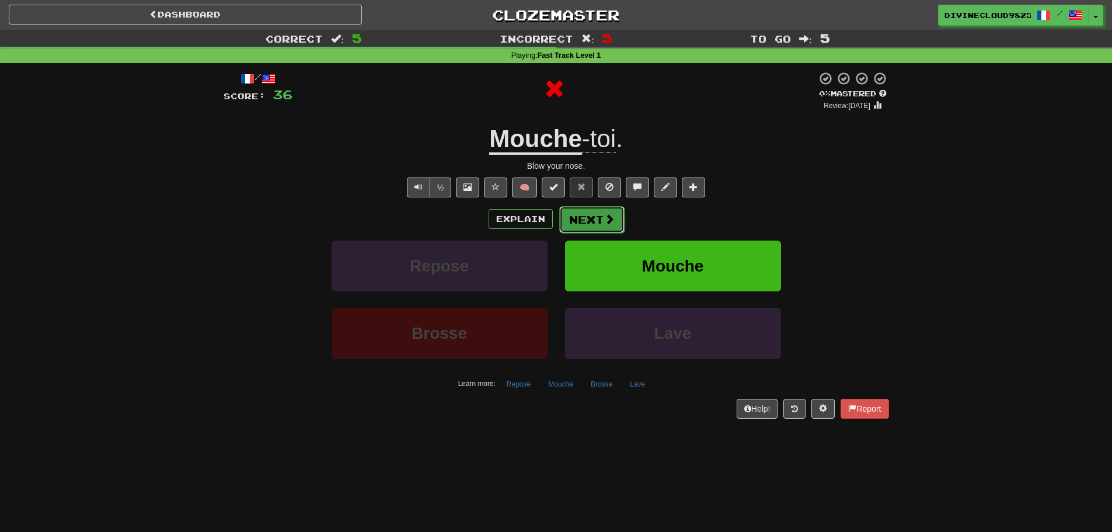
click at [591, 219] on button "Next" at bounding box center [591, 219] width 65 height 27
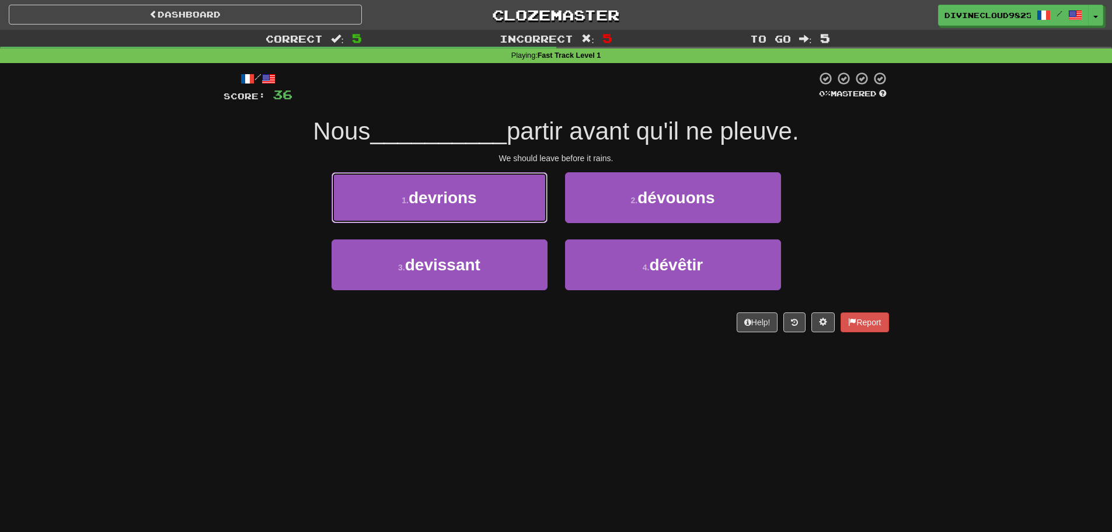
drag, startPoint x: 436, startPoint y: 203, endPoint x: 489, endPoint y: 198, distance: 53.3
click at [437, 202] on span "devrions" at bounding box center [443, 197] width 68 height 18
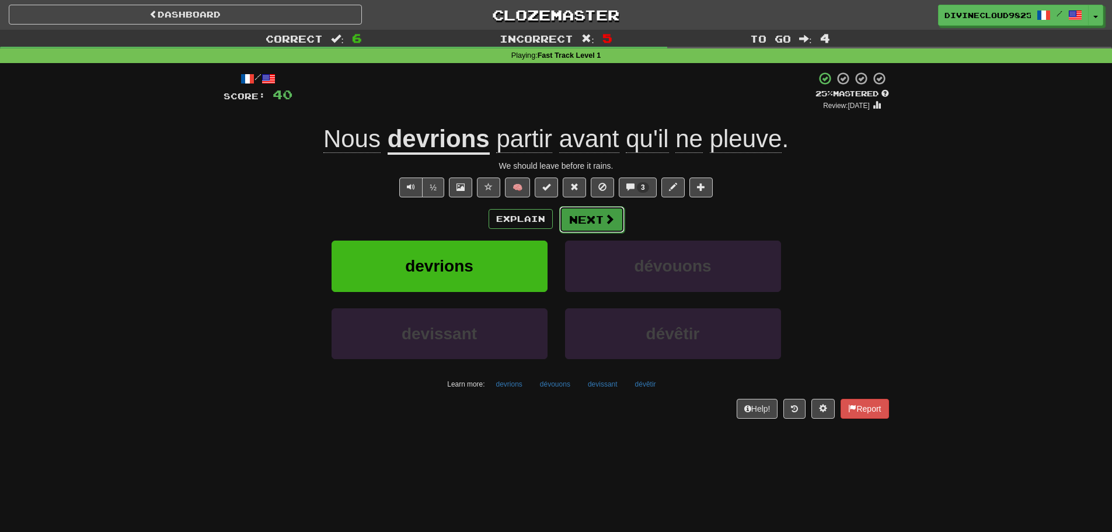
click at [571, 218] on button "Next" at bounding box center [591, 219] width 65 height 27
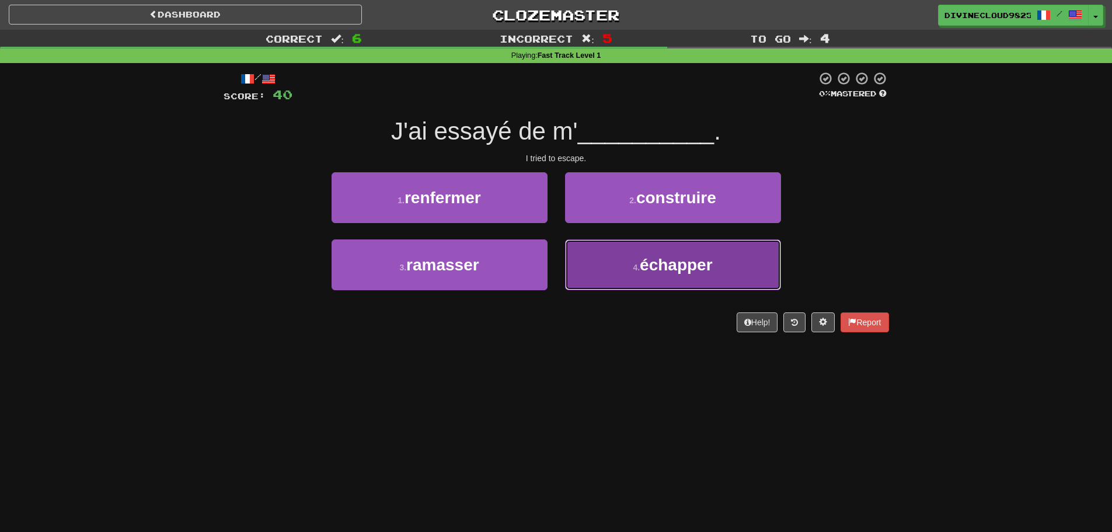
click at [751, 261] on button "4 . échapper" at bounding box center [673, 264] width 216 height 51
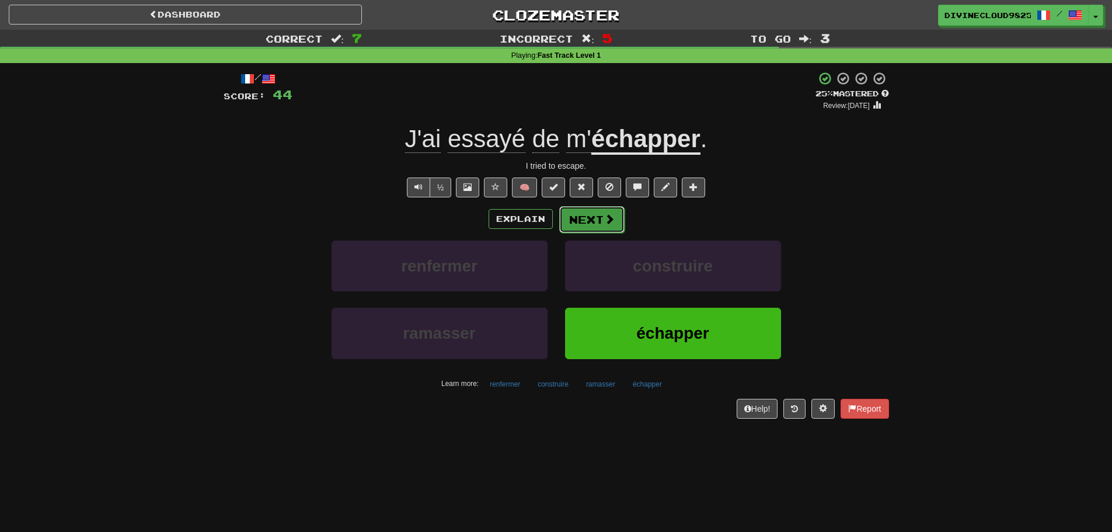
click at [598, 221] on button "Next" at bounding box center [591, 219] width 65 height 27
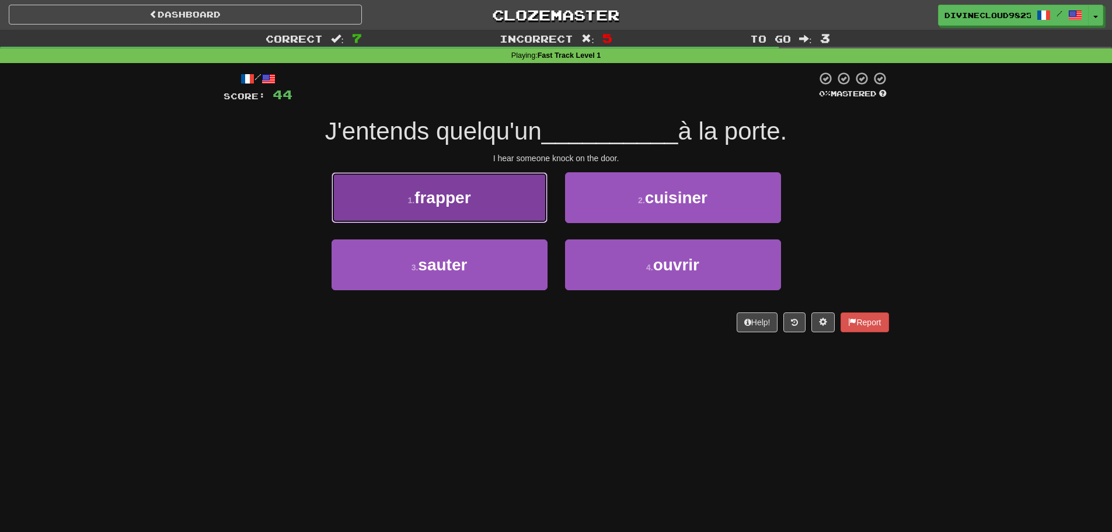
click at [470, 200] on span "frapper" at bounding box center [442, 197] width 56 height 18
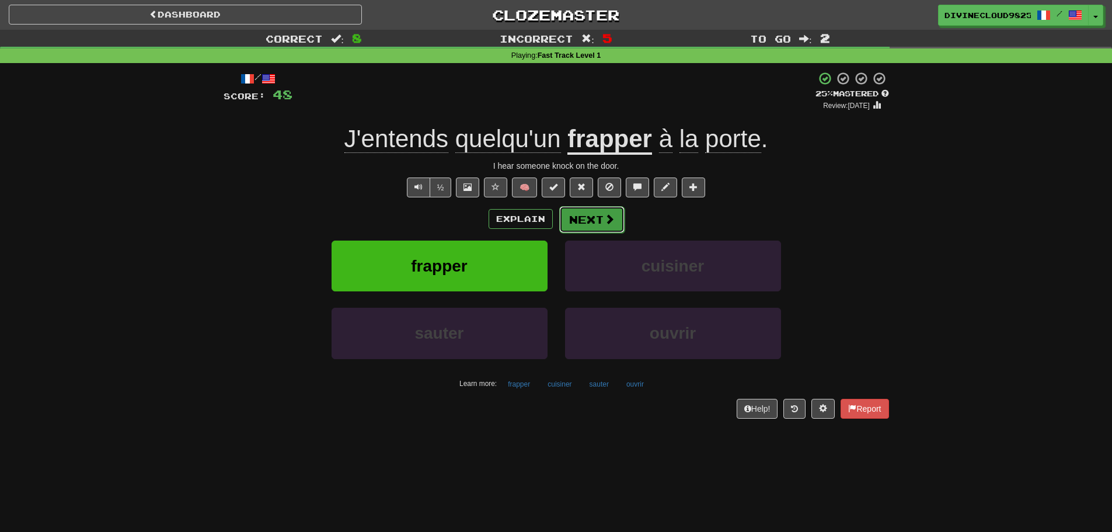
click at [576, 219] on button "Next" at bounding box center [591, 219] width 65 height 27
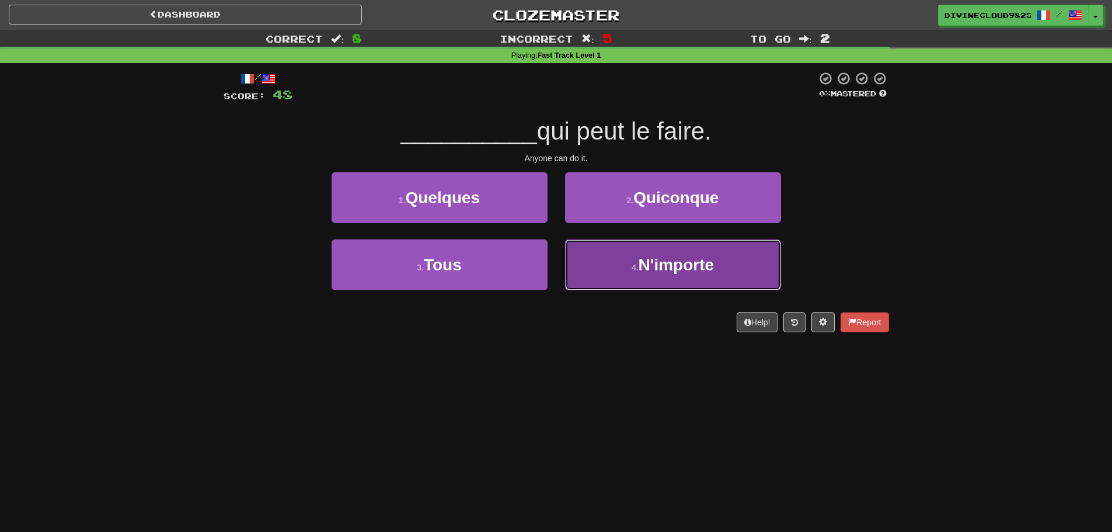
click at [729, 269] on button "4 . N'importe" at bounding box center [673, 264] width 216 height 51
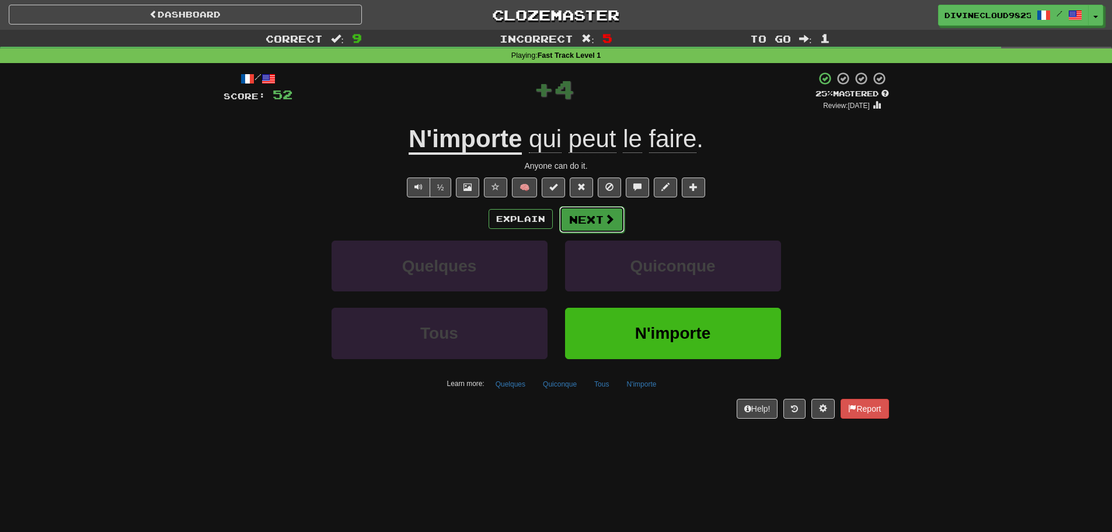
click at [586, 219] on button "Next" at bounding box center [591, 219] width 65 height 27
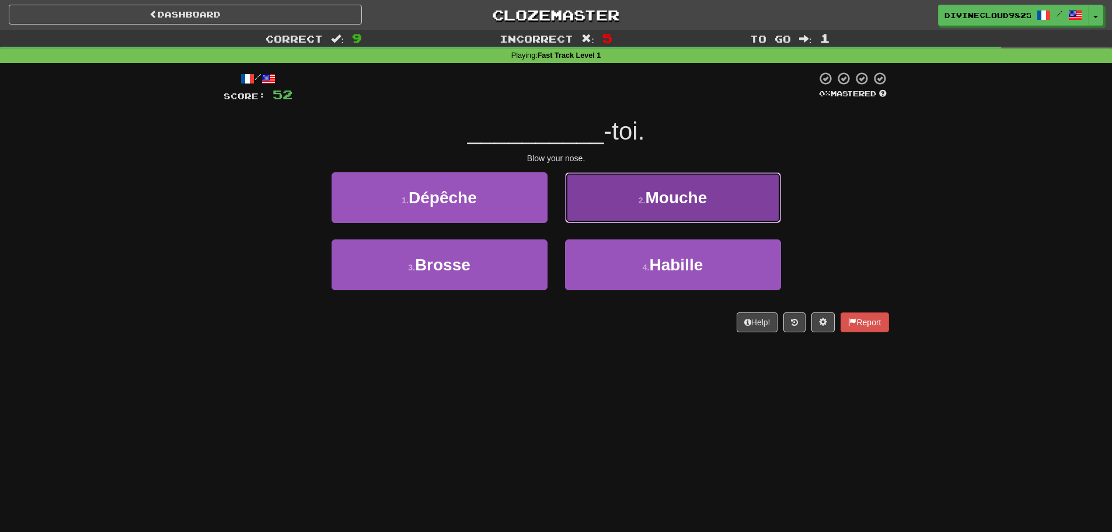
click at [729, 197] on button "2 . Mouche" at bounding box center [673, 197] width 216 height 51
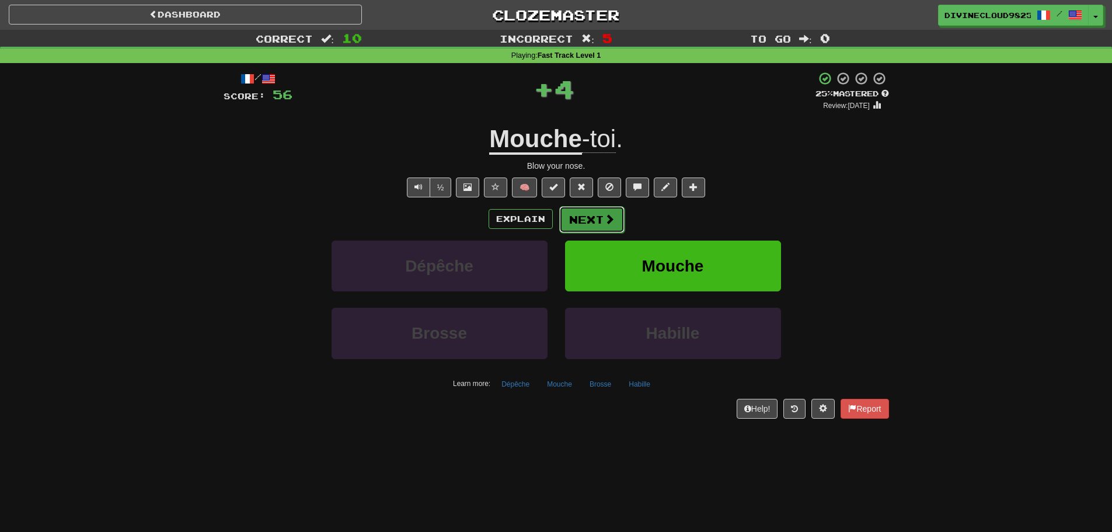
click at [567, 223] on button "Next" at bounding box center [591, 219] width 65 height 27
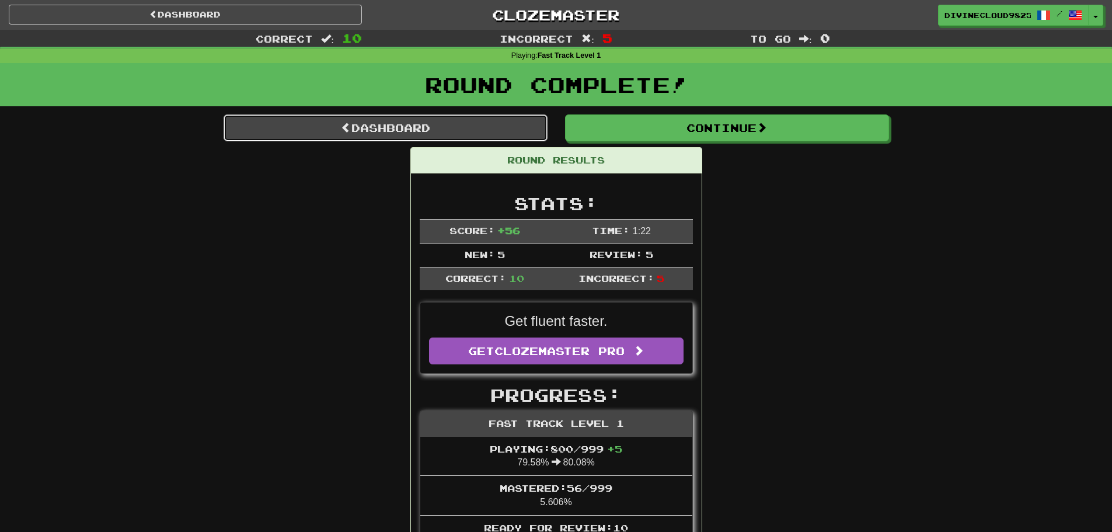
click at [322, 127] on link "Dashboard" at bounding box center [386, 127] width 324 height 27
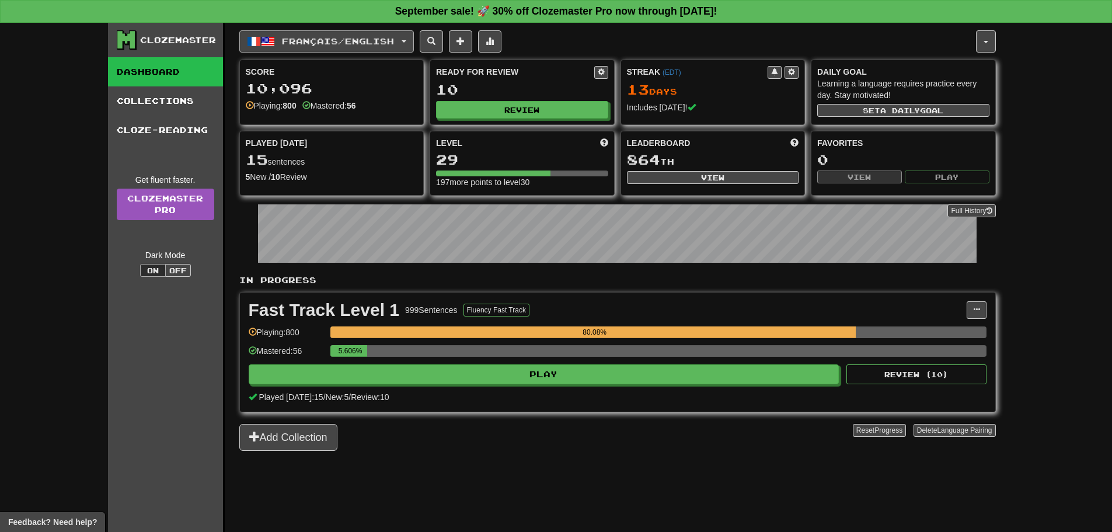
click at [298, 34] on button "Français / English" at bounding box center [326, 41] width 174 height 22
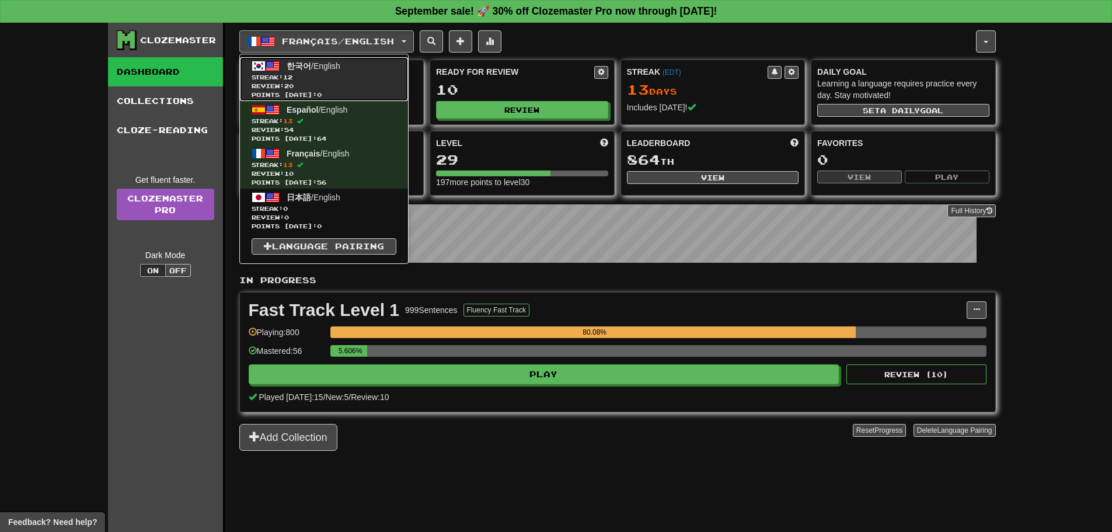
click at [311, 72] on link "한국어 / English Streak: 12 Review: 20 Points [DATE]: 0" at bounding box center [324, 79] width 168 height 44
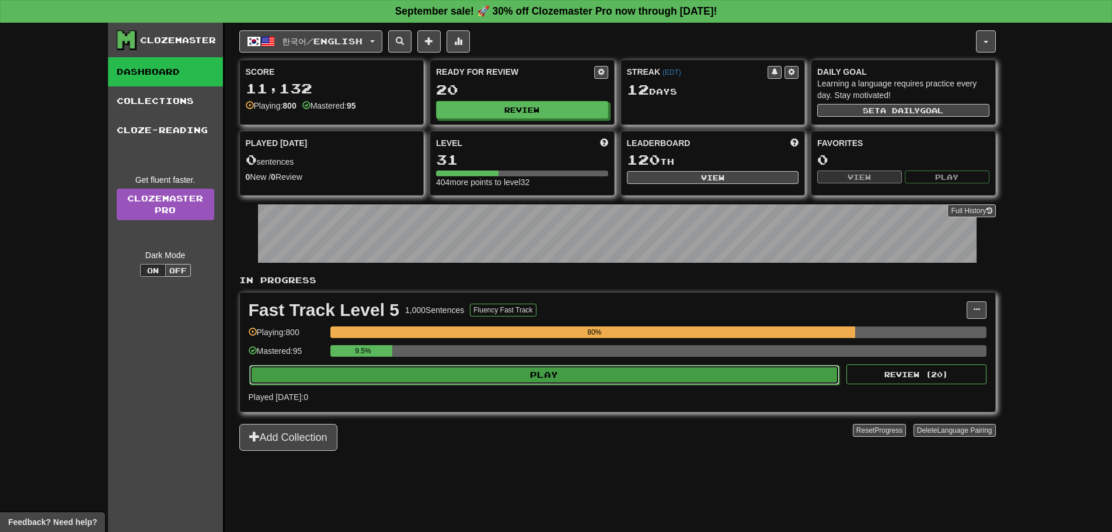
click at [594, 372] on button "Play" at bounding box center [544, 375] width 591 height 20
select select "**"
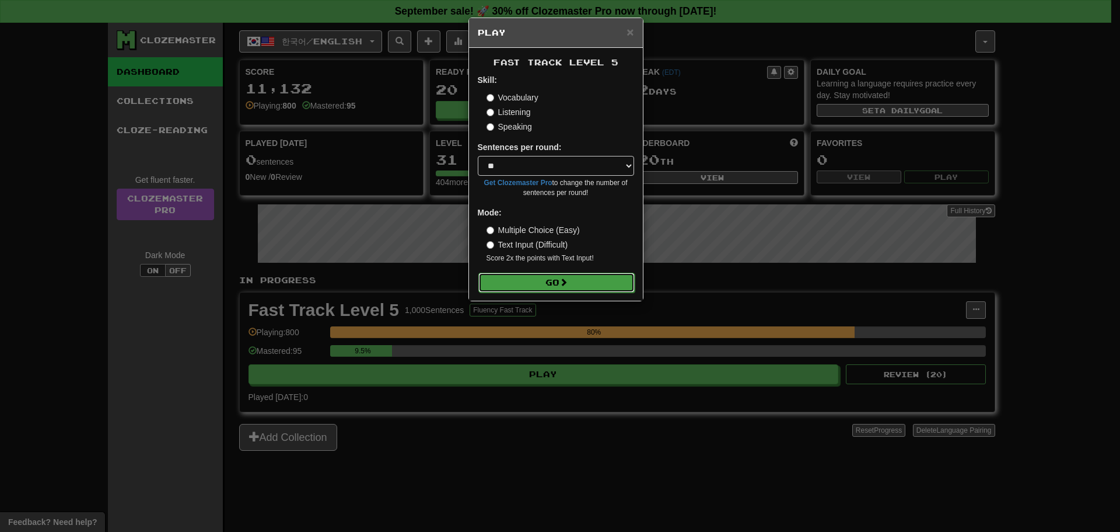
click at [593, 285] on button "Go" at bounding box center [557, 283] width 156 height 20
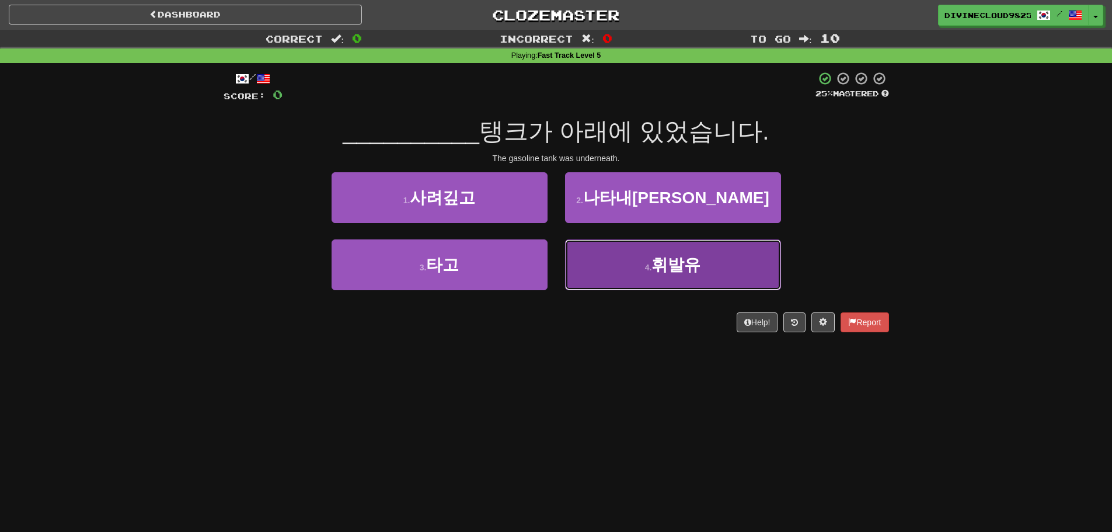
click at [629, 278] on button "4 . 휘발유" at bounding box center [673, 264] width 216 height 51
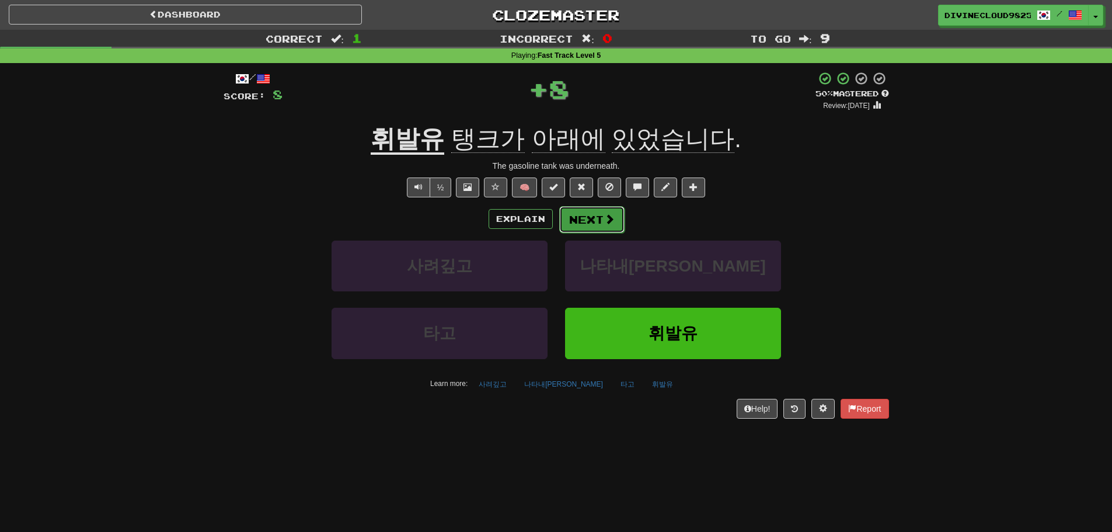
click at [617, 221] on button "Next" at bounding box center [591, 219] width 65 height 27
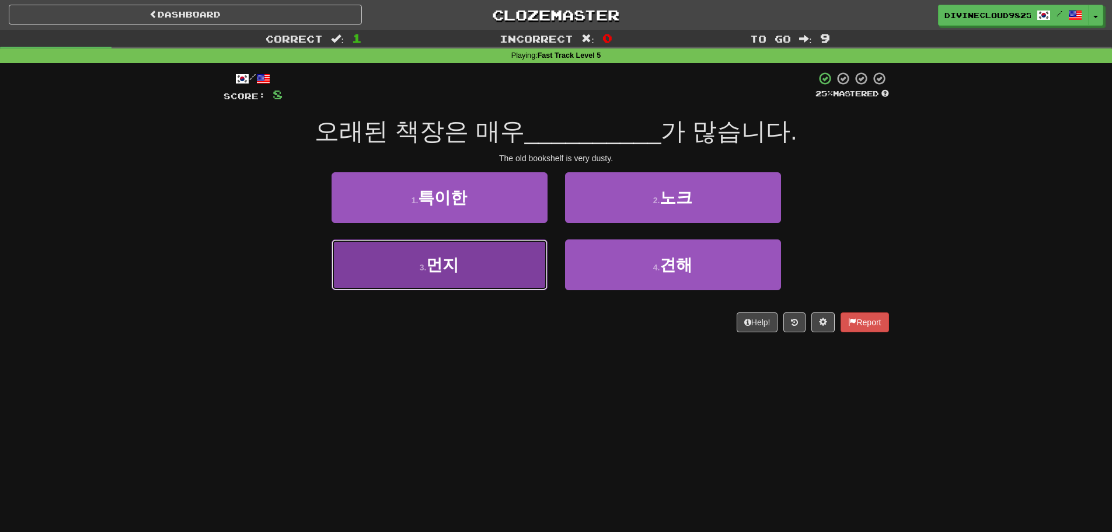
click at [434, 278] on button "3 . 먼지" at bounding box center [439, 264] width 216 height 51
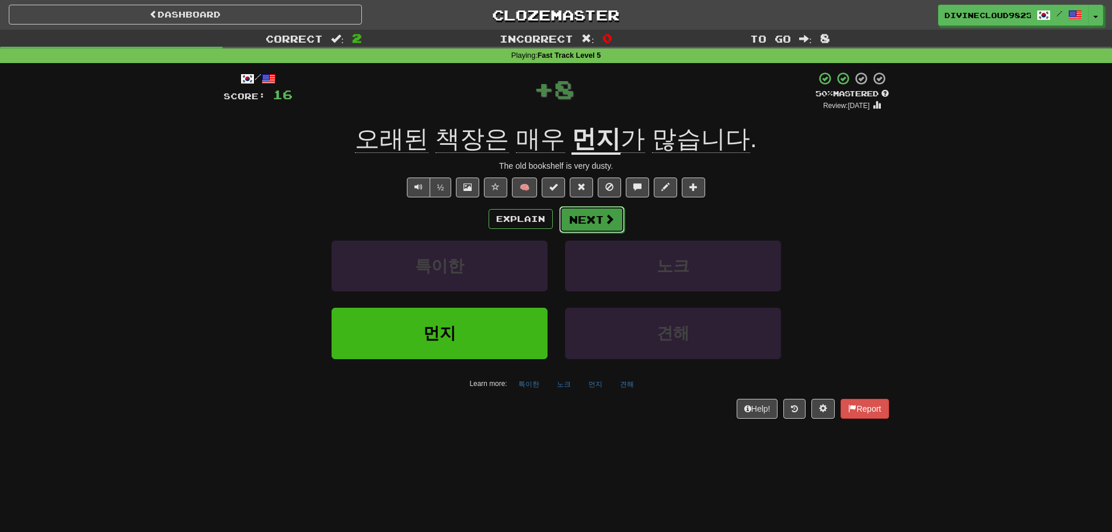
click at [584, 221] on button "Next" at bounding box center [591, 219] width 65 height 27
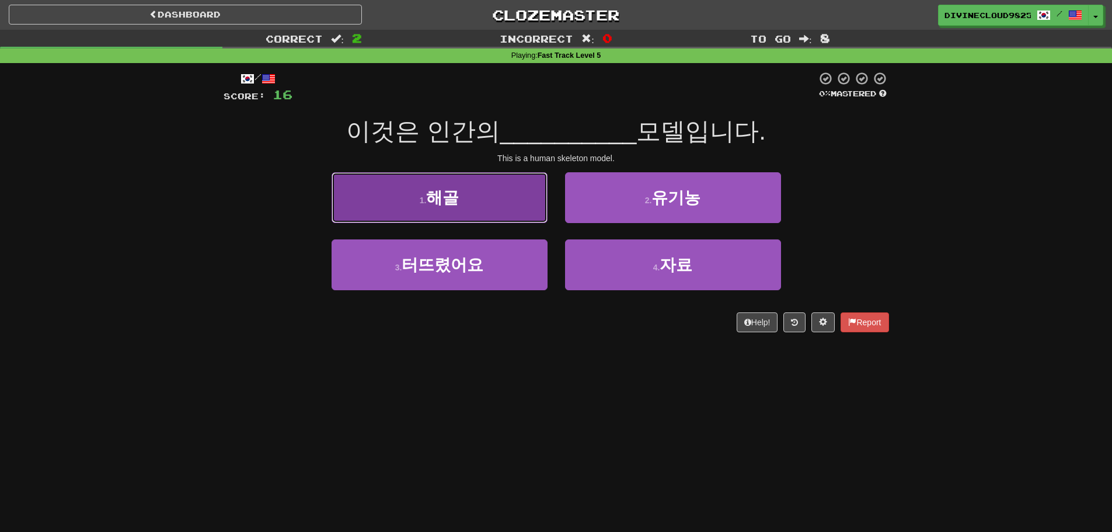
click at [494, 194] on button "1 . [GEOGRAPHIC_DATA]" at bounding box center [439, 197] width 216 height 51
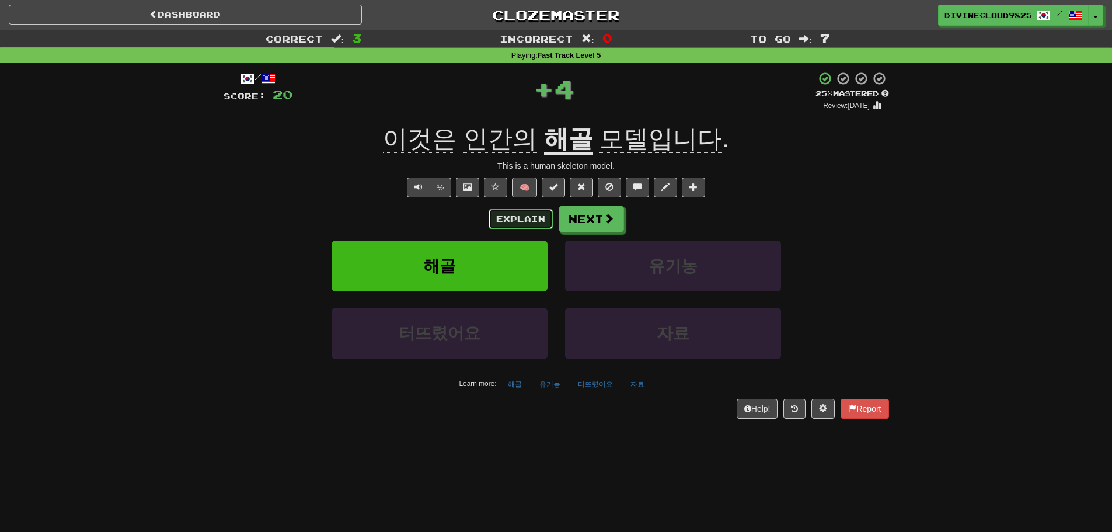
click at [511, 216] on button "Explain" at bounding box center [520, 219] width 64 height 20
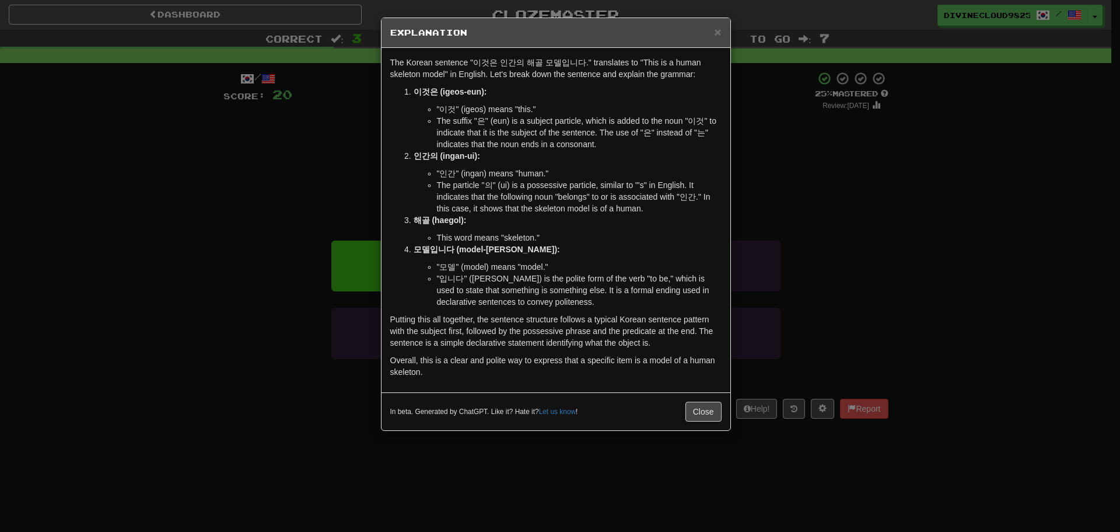
click at [982, 291] on div "× Explanation The Korean sentence "이것은 인간의 해골 모델입니다." translates to "This is a …" at bounding box center [560, 266] width 1120 height 532
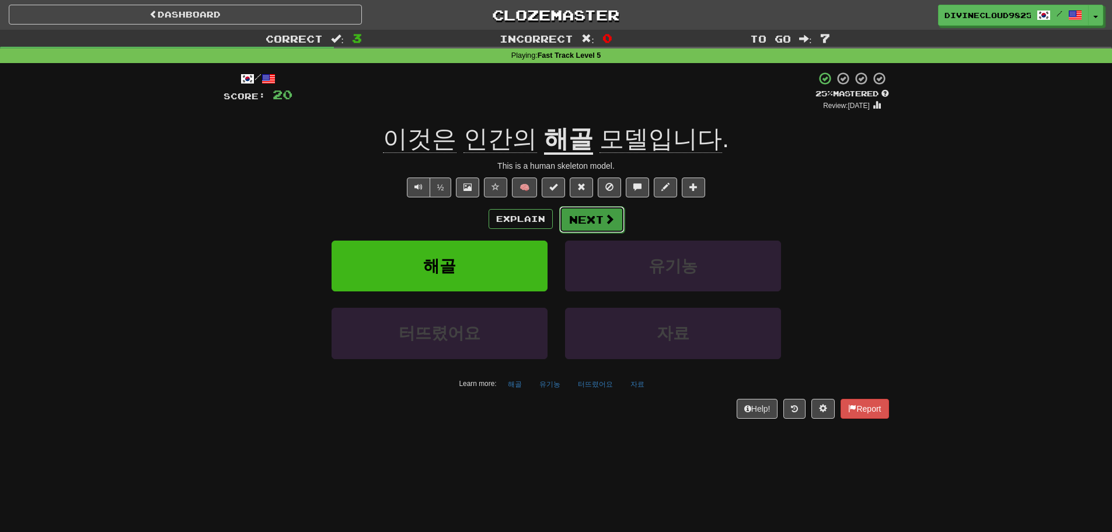
click at [579, 222] on button "Next" at bounding box center [591, 219] width 65 height 27
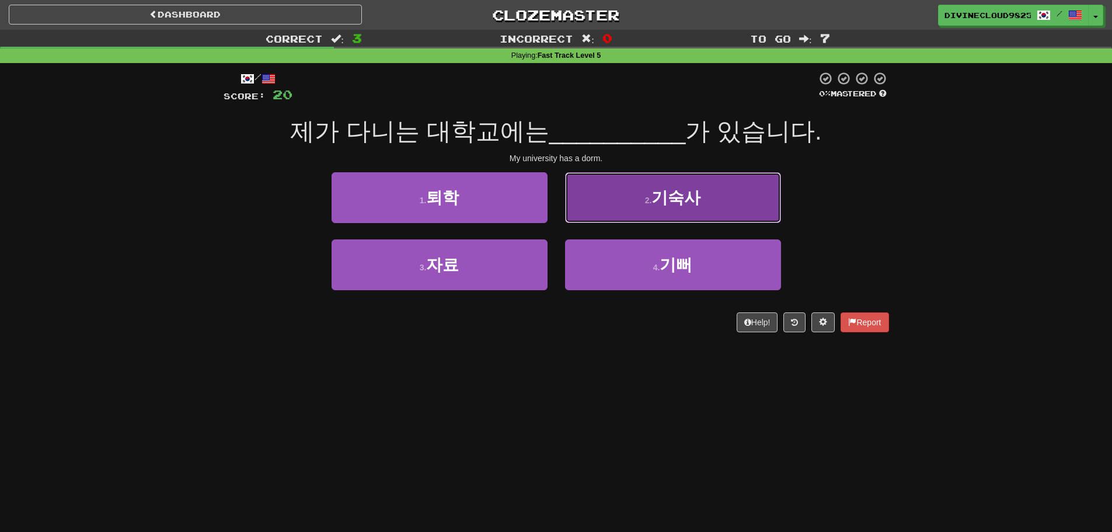
click at [669, 203] on span "기숙사" at bounding box center [675, 197] width 49 height 18
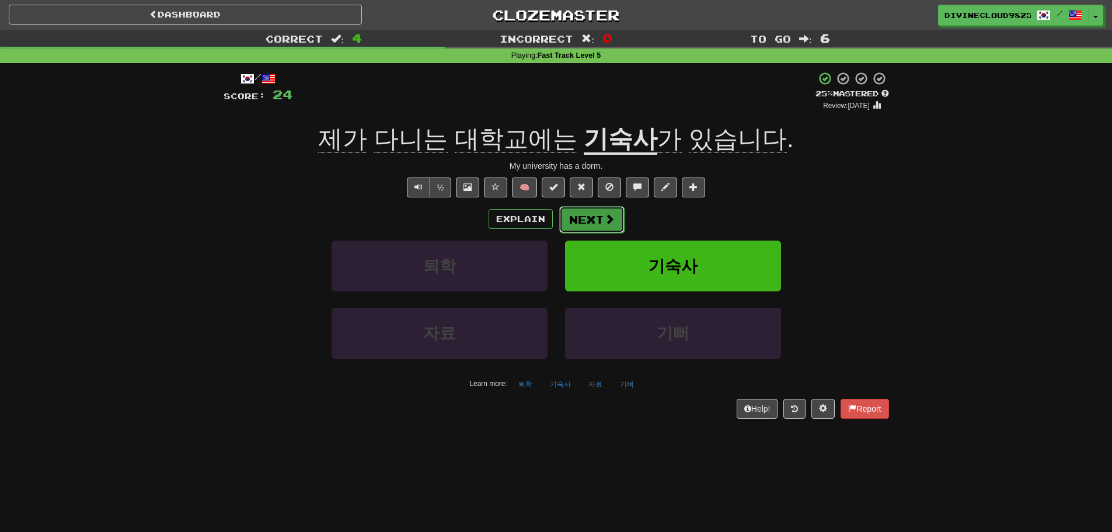
click at [571, 222] on button "Next" at bounding box center [591, 219] width 65 height 27
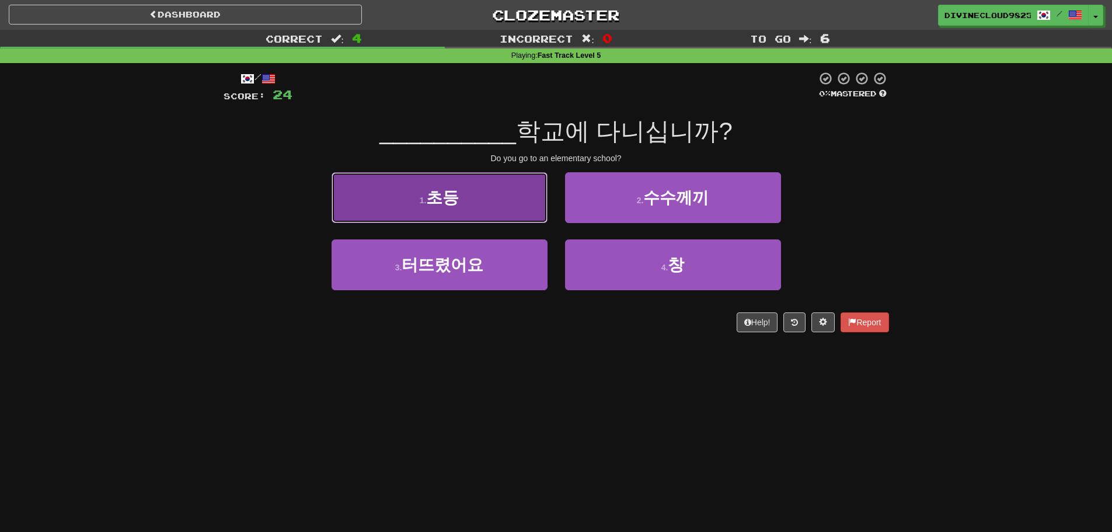
click at [459, 220] on button "1 . 초등" at bounding box center [439, 197] width 216 height 51
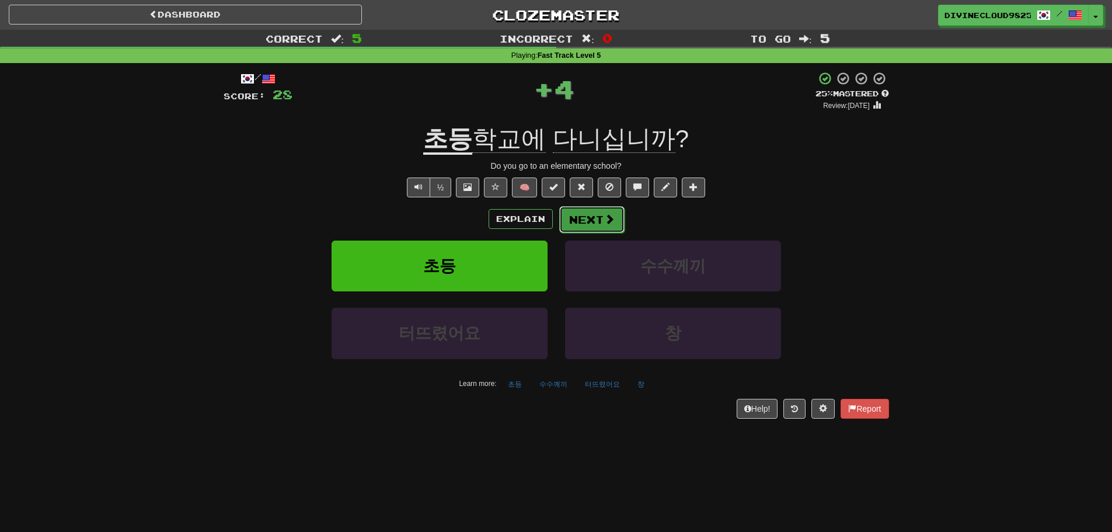
click at [595, 218] on button "Next" at bounding box center [591, 219] width 65 height 27
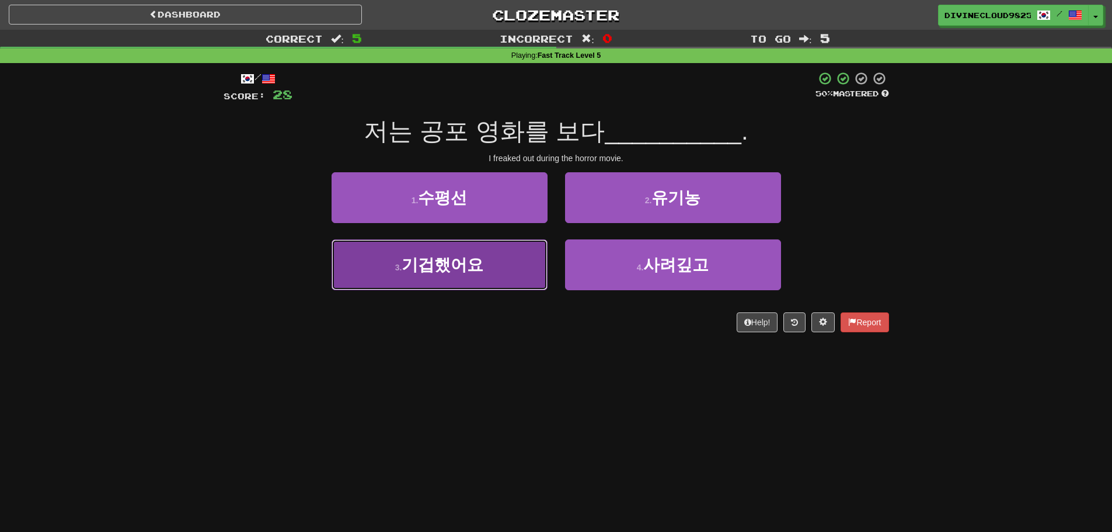
click at [452, 275] on button "3 . 기겁했어요" at bounding box center [439, 264] width 216 height 51
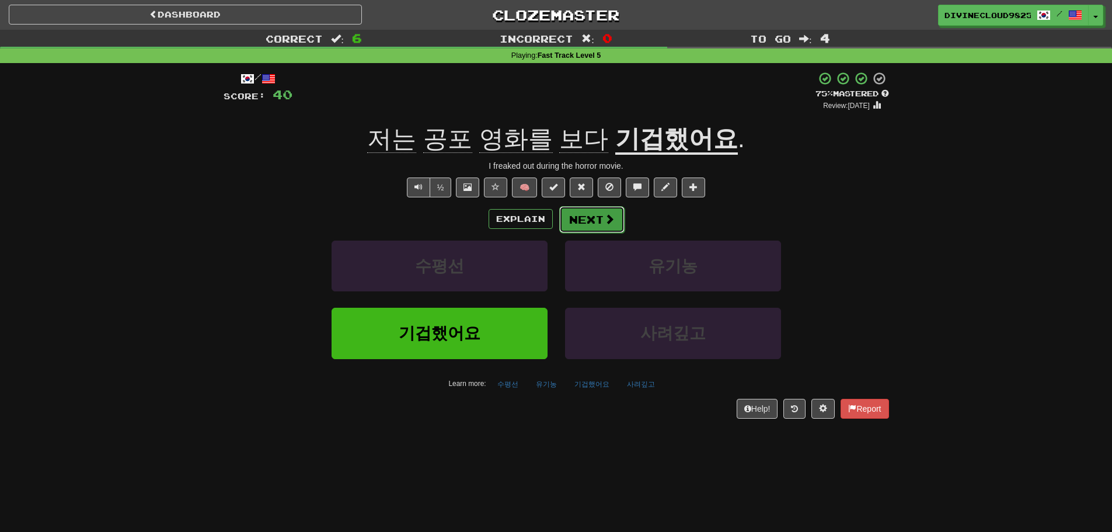
click at [574, 220] on button "Next" at bounding box center [591, 219] width 65 height 27
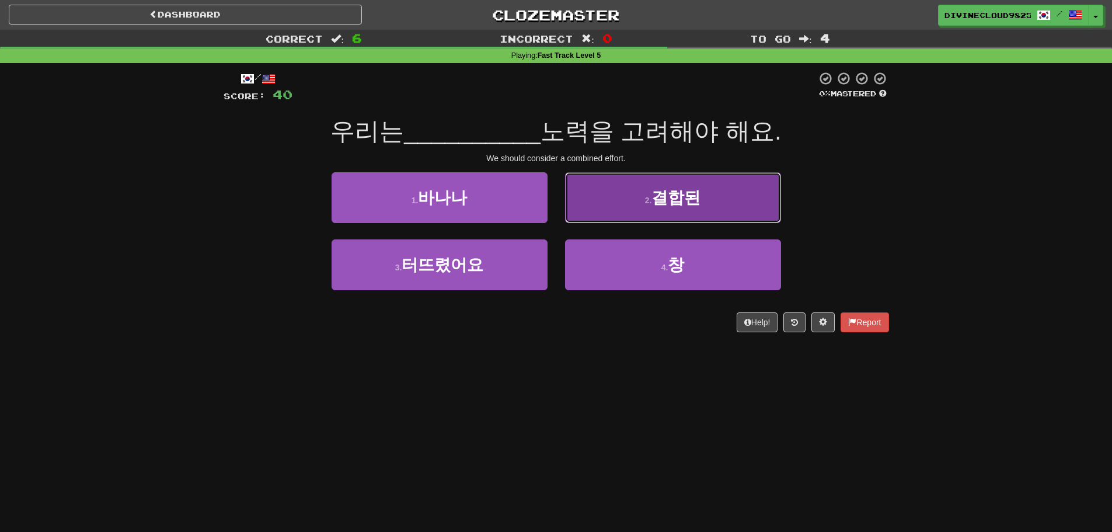
click at [739, 194] on button "2 . 결합된" at bounding box center [673, 197] width 216 height 51
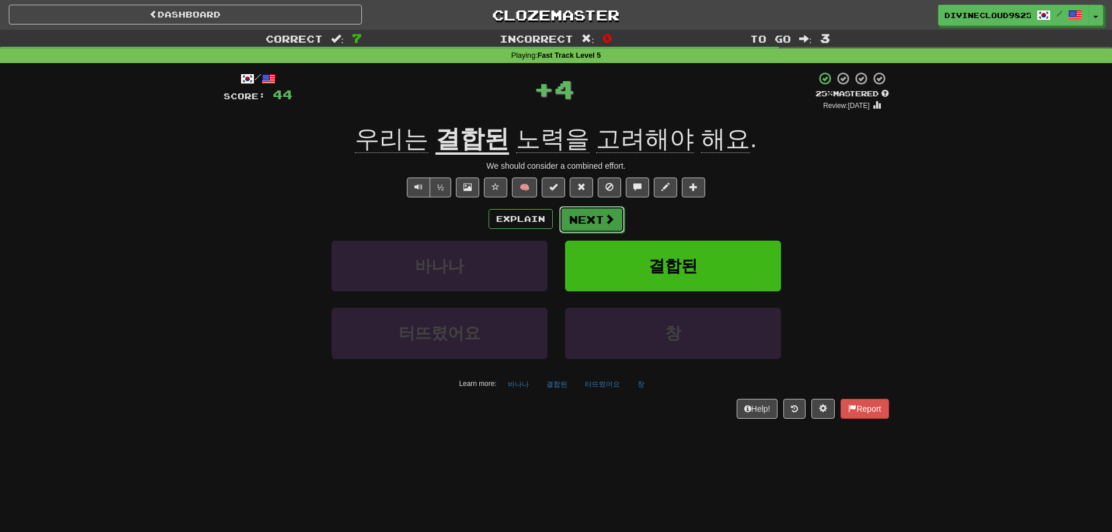
click at [593, 218] on button "Next" at bounding box center [591, 219] width 65 height 27
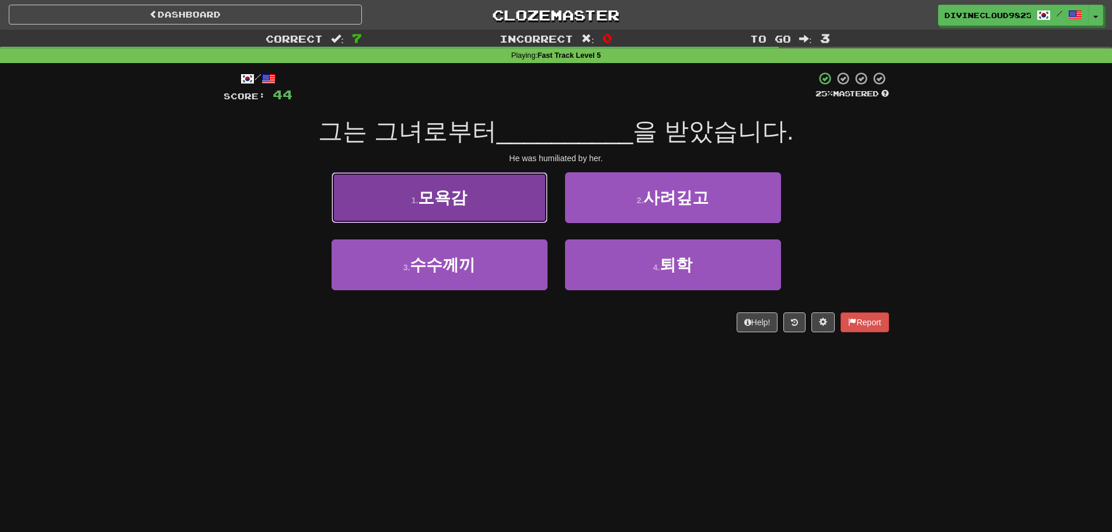
click at [463, 211] on button "1 . 모욕감" at bounding box center [439, 197] width 216 height 51
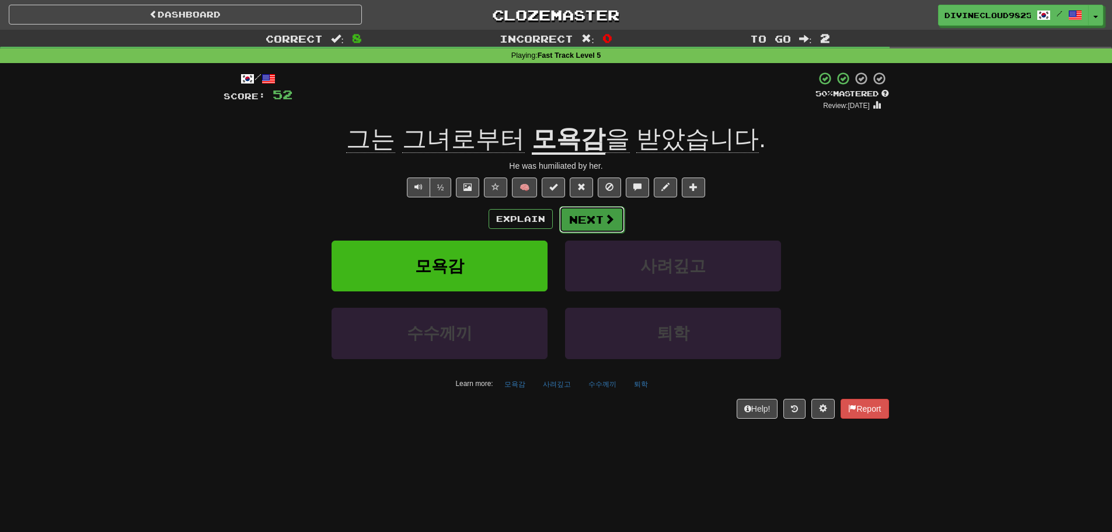
click at [599, 225] on button "Next" at bounding box center [591, 219] width 65 height 27
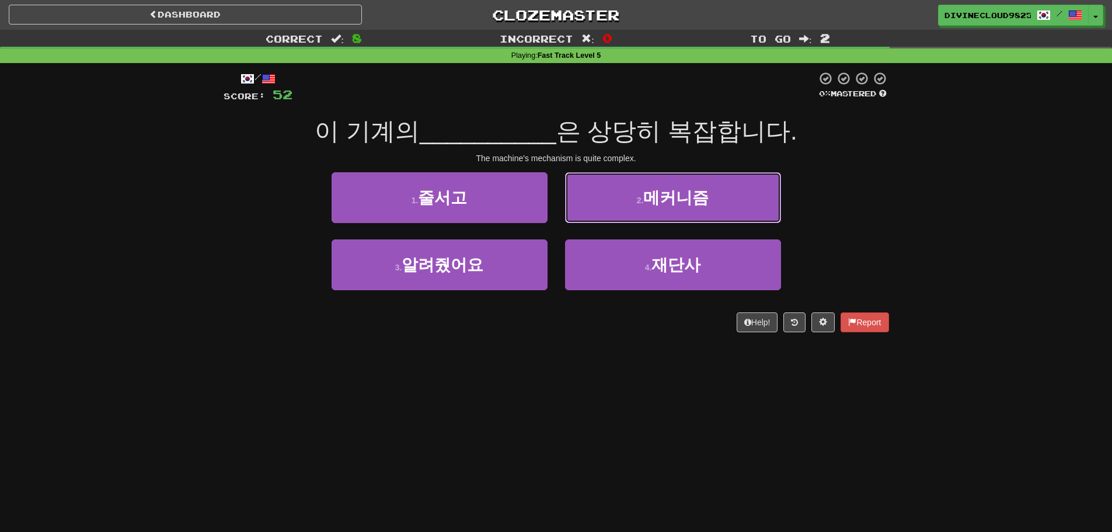
click at [738, 201] on button "2 . 메커니즘" at bounding box center [673, 197] width 216 height 51
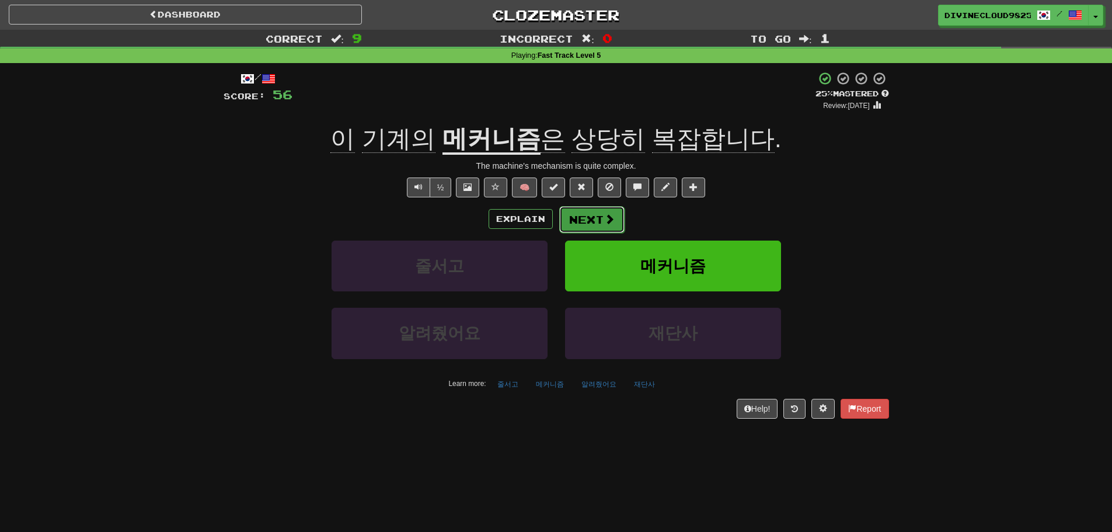
click at [581, 210] on button "Next" at bounding box center [591, 219] width 65 height 27
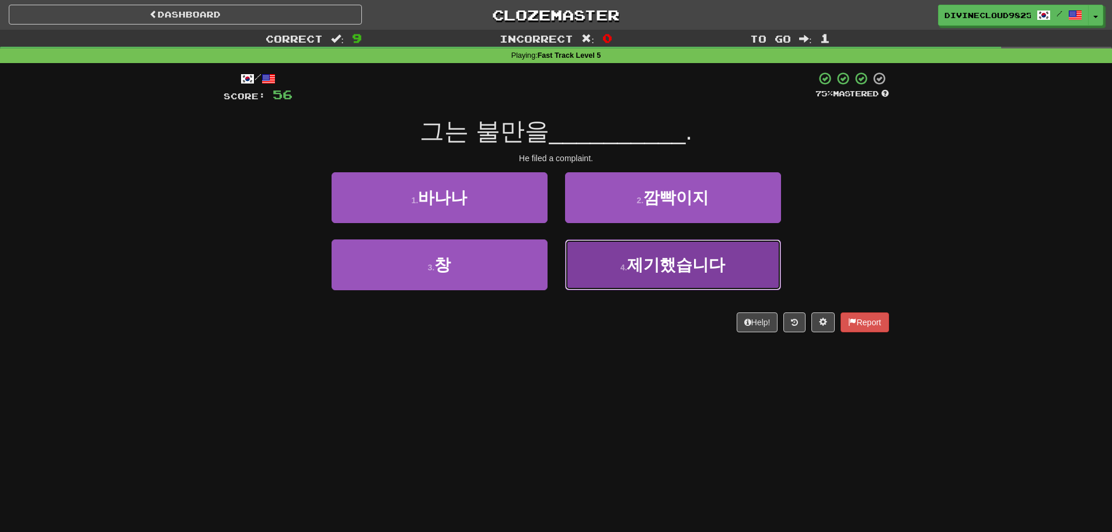
click at [748, 256] on button "4 . 제기했습니다" at bounding box center [673, 264] width 216 height 51
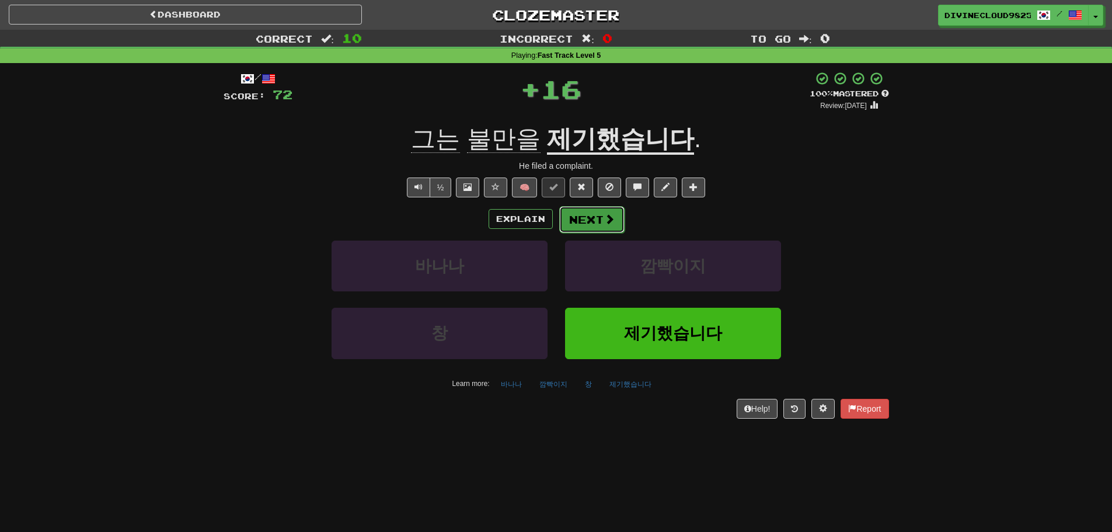
click at [588, 216] on button "Next" at bounding box center [591, 219] width 65 height 27
